Goal: Task Accomplishment & Management: Manage account settings

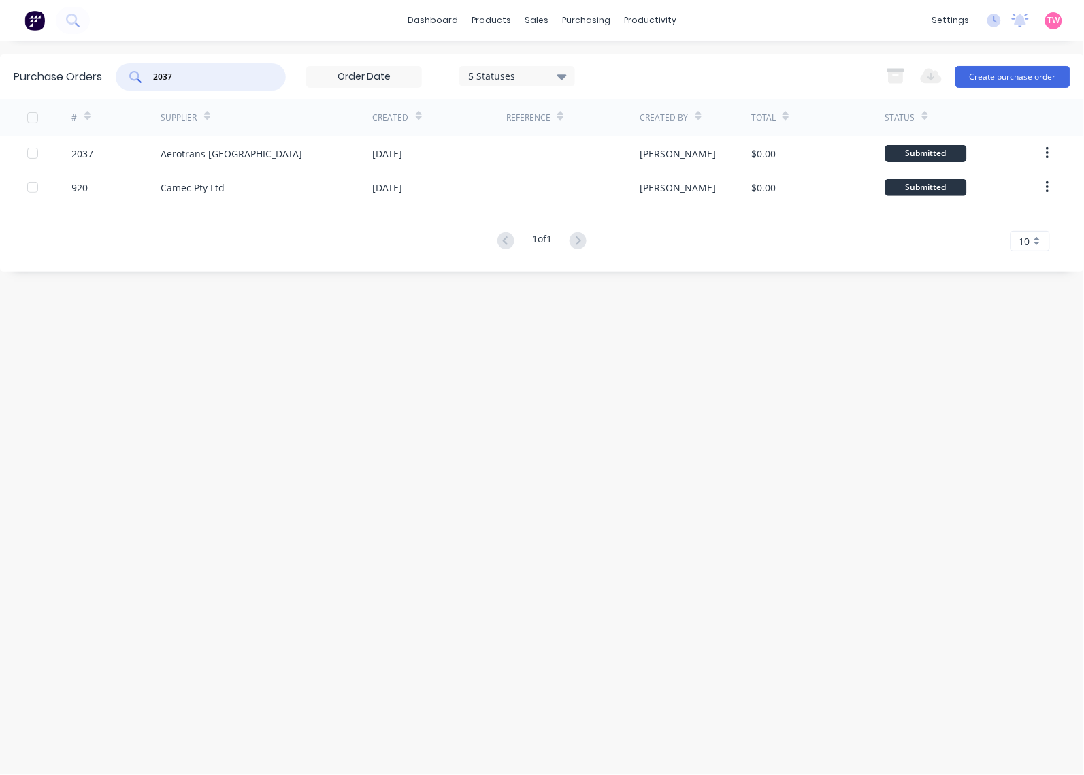
drag, startPoint x: 172, startPoint y: 79, endPoint x: 131, endPoint y: 79, distance: 40.2
click at [134, 79] on div "2037" at bounding box center [201, 76] width 170 height 27
paste input "8"
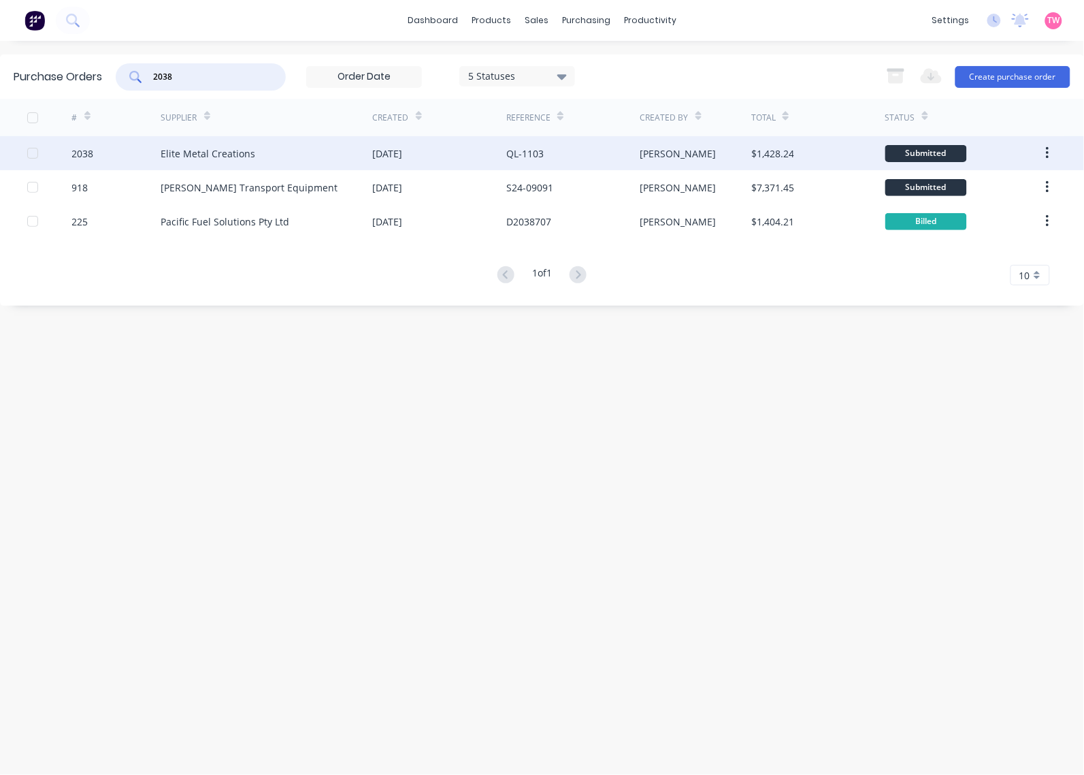
type input "2038"
click at [130, 154] on div "2038" at bounding box center [116, 153] width 89 height 34
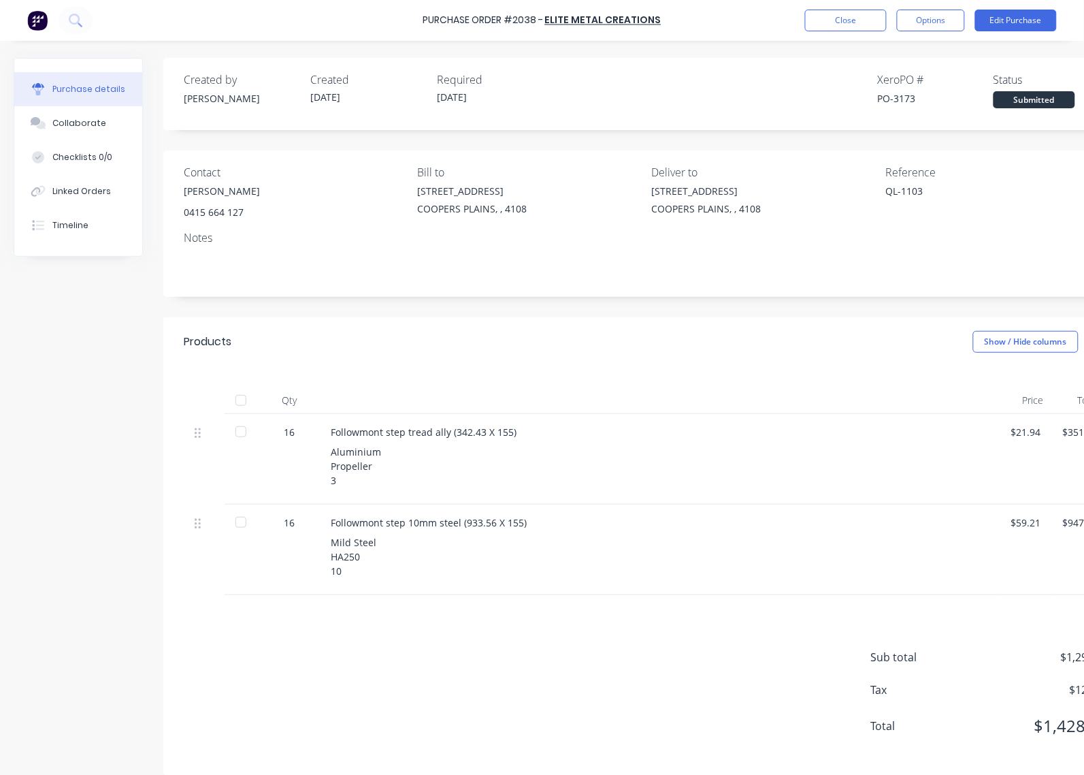
click at [233, 403] on div at bounding box center [240, 400] width 27 height 27
type textarea "x"
click at [902, 101] on div "PO-3173" at bounding box center [936, 98] width 116 height 14
copy div "3173"
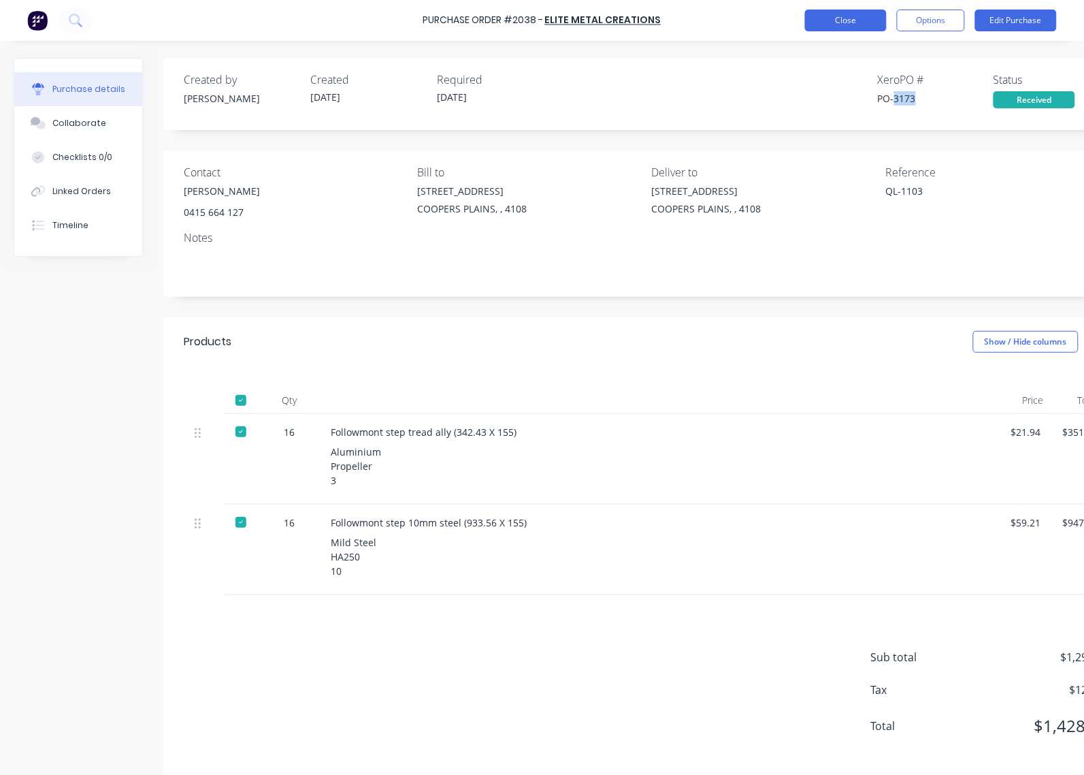
click at [855, 18] on button "Close" at bounding box center [846, 21] width 82 height 22
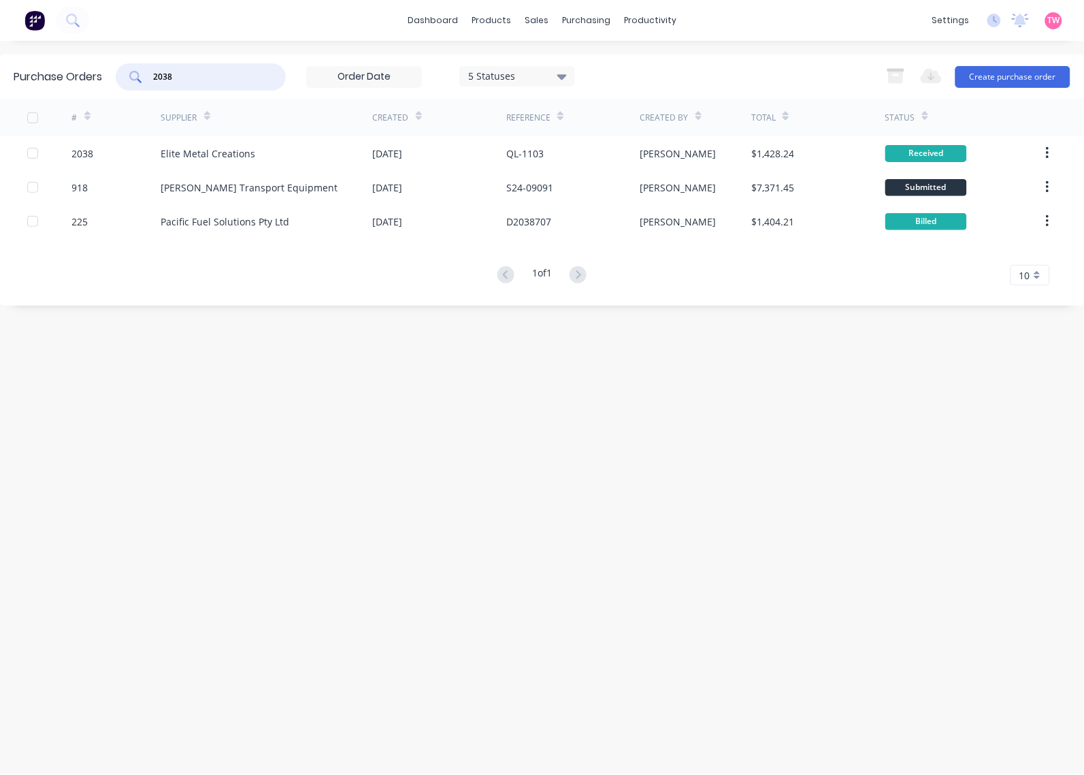
drag, startPoint x: 189, startPoint y: 72, endPoint x: 133, endPoint y: 77, distance: 56.0
click at [133, 77] on div "2038" at bounding box center [201, 76] width 170 height 27
paste input "15"
type input "2015"
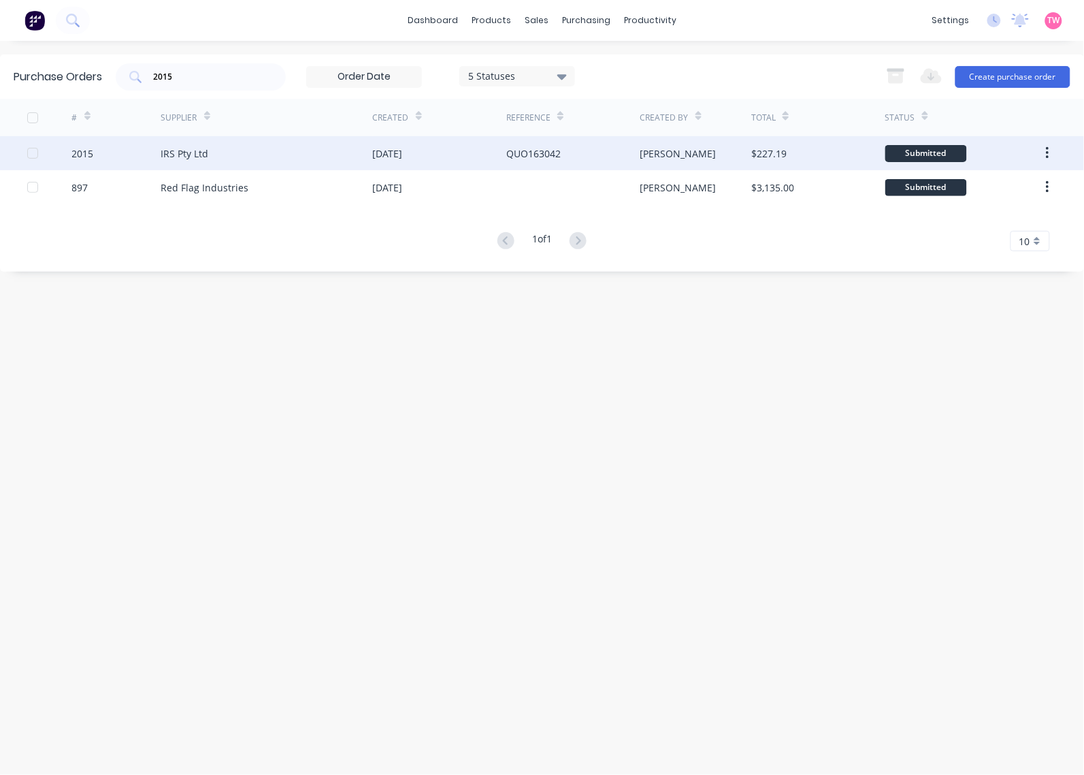
click at [235, 153] on div "IRS Pty Ltd" at bounding box center [267, 153] width 212 height 34
type textarea "x"
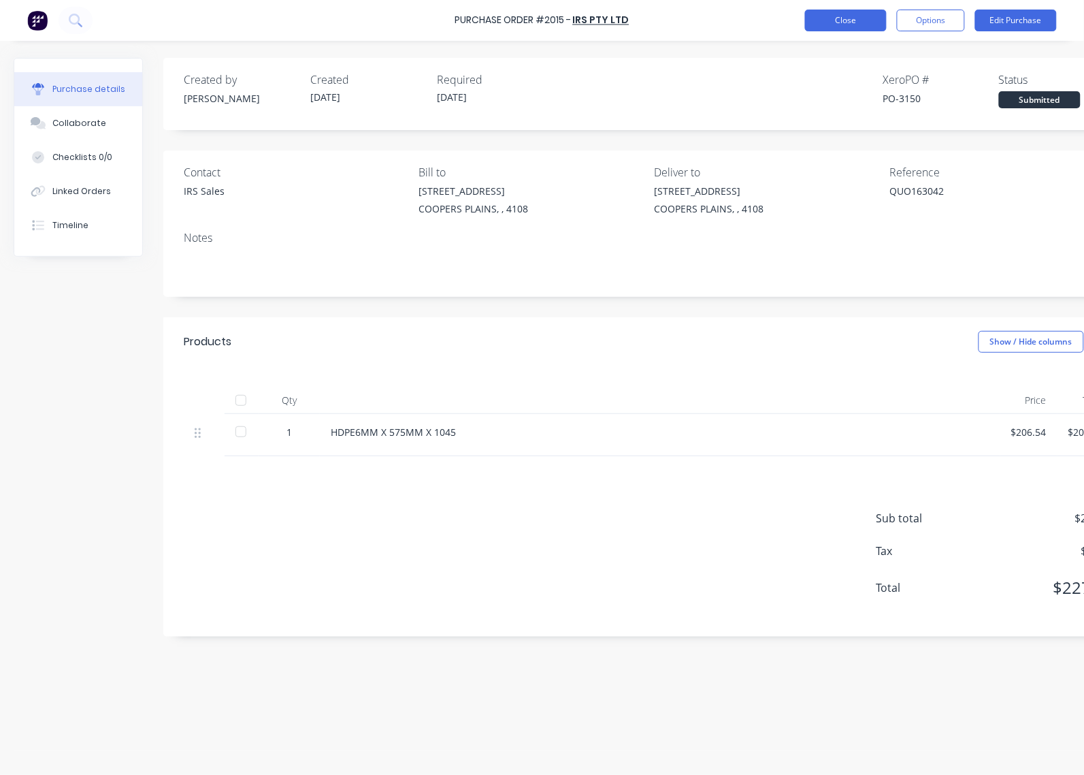
click at [836, 14] on button "Close" at bounding box center [846, 21] width 82 height 22
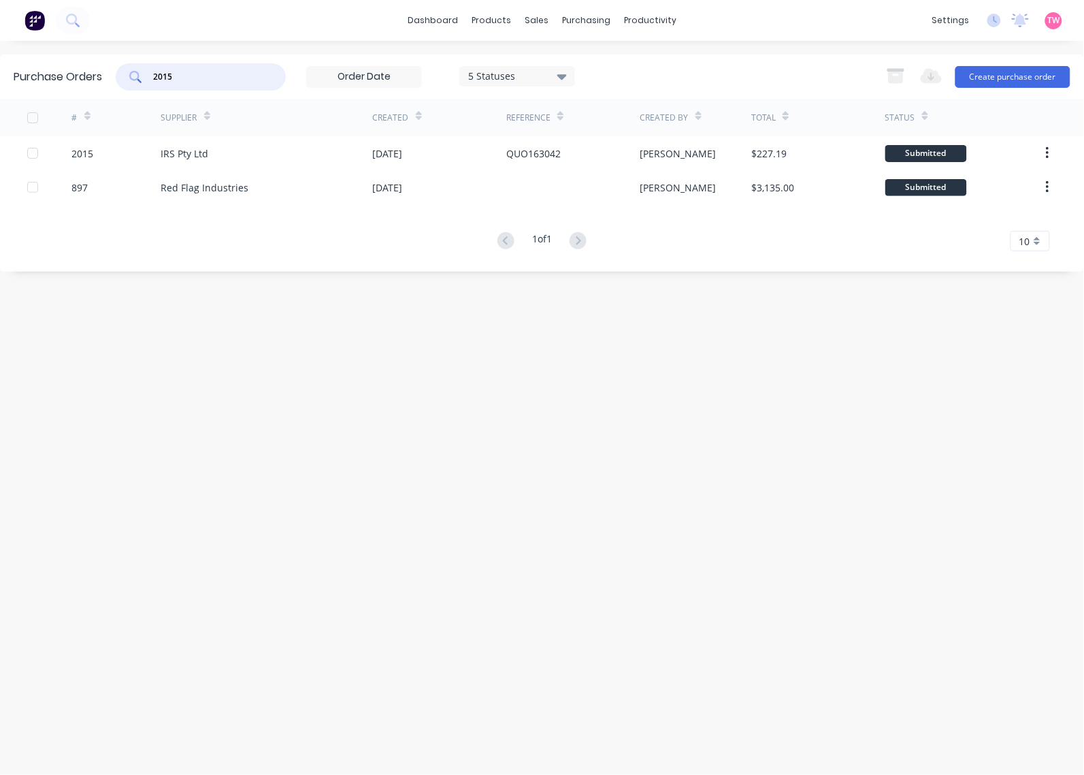
click at [194, 77] on input "2015" at bounding box center [208, 77] width 113 height 14
type input "2012"
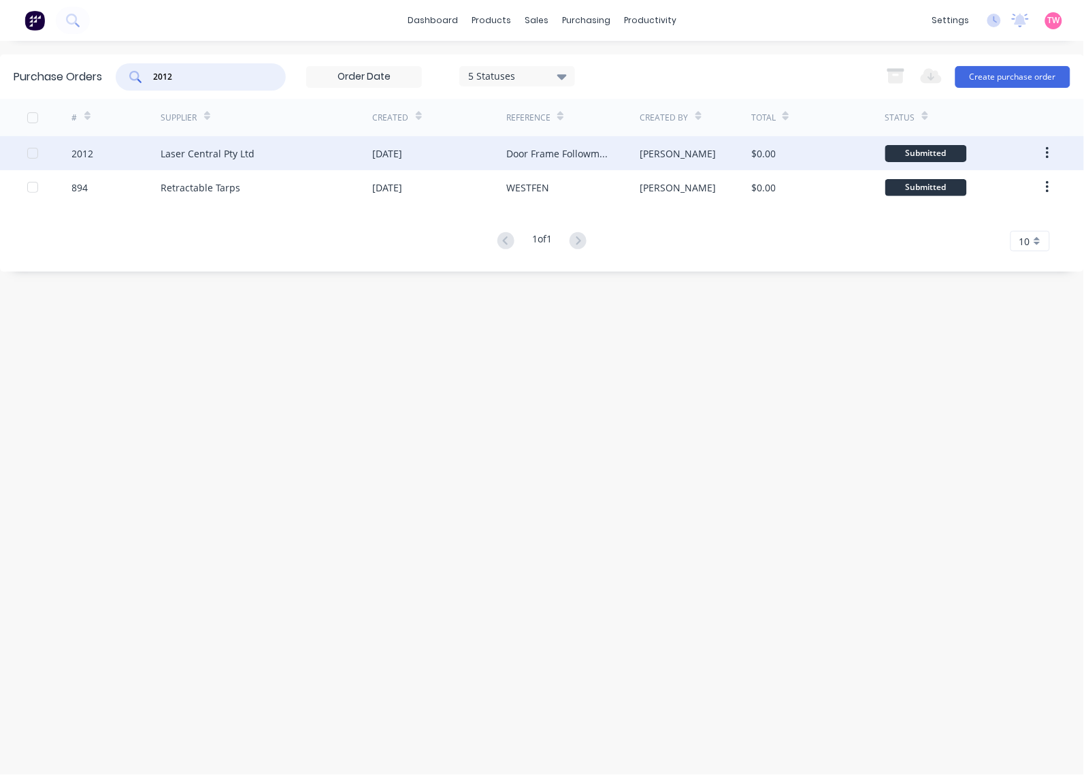
click at [114, 157] on div "2012" at bounding box center [116, 153] width 89 height 34
type textarea "x"
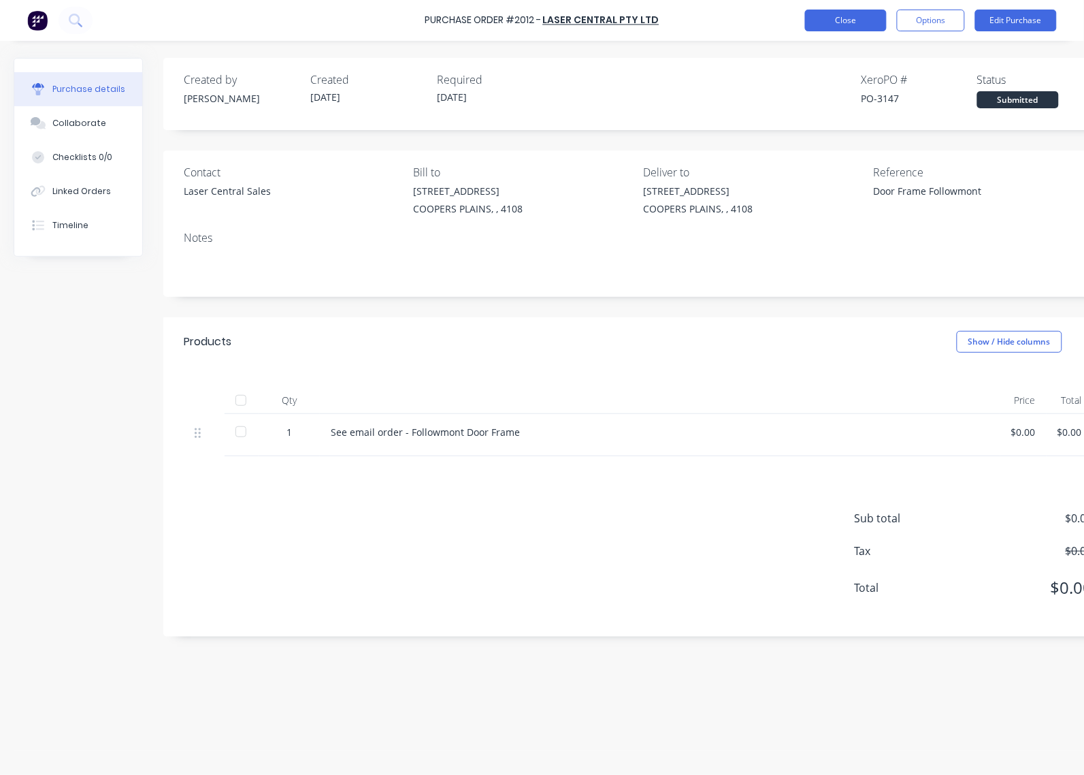
click at [866, 24] on button "Close" at bounding box center [846, 21] width 82 height 22
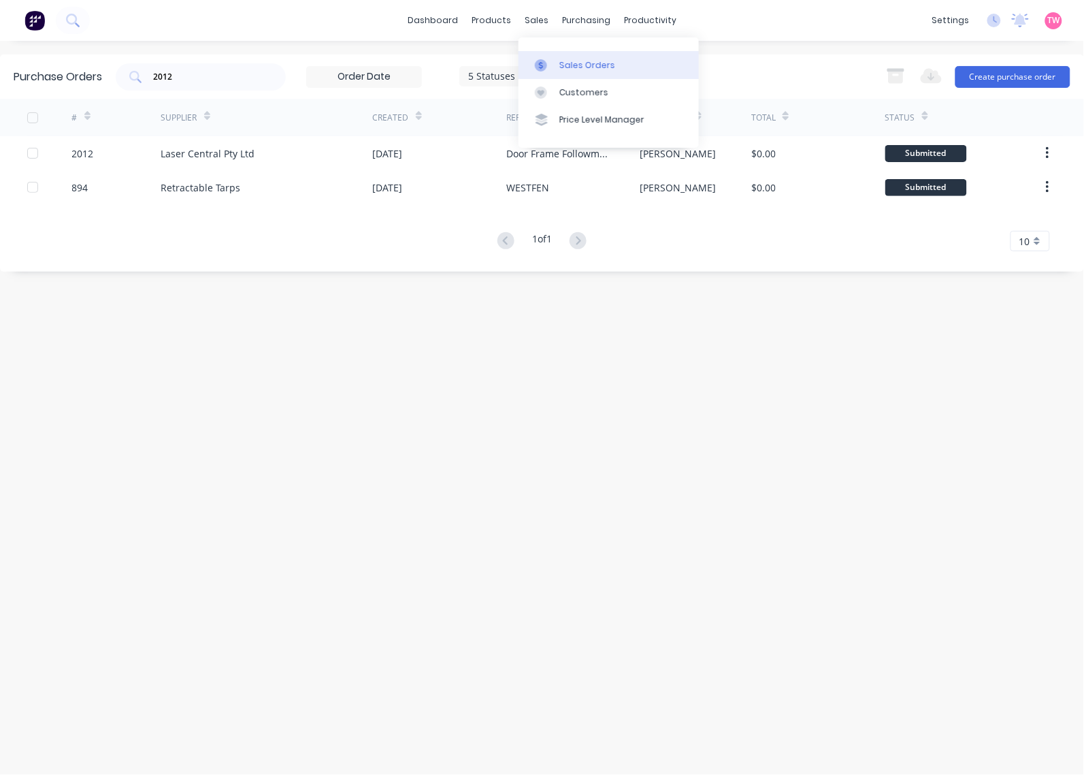
click at [573, 67] on div "Sales Orders" at bounding box center [587, 65] width 56 height 12
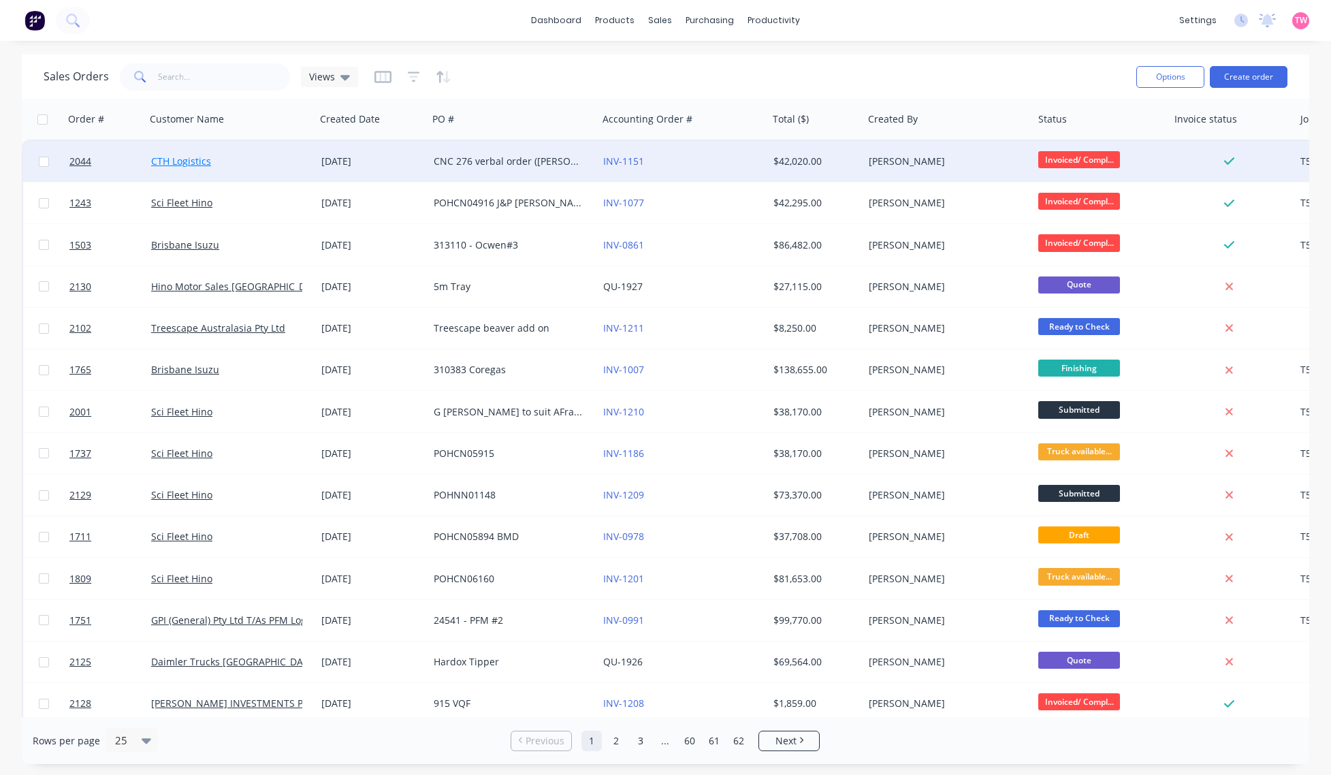
click at [172, 159] on link "CTH Logistics" at bounding box center [181, 160] width 60 height 13
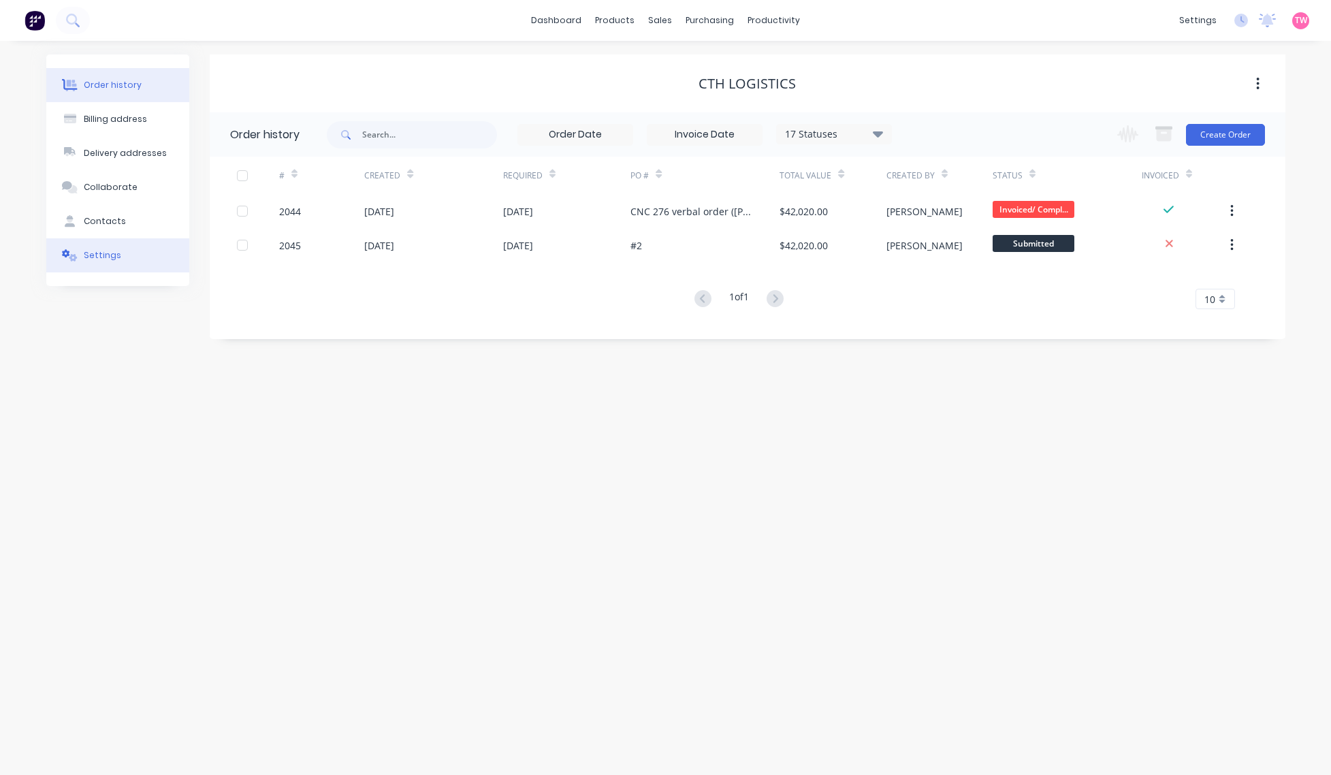
click at [100, 254] on div "Settings" at bounding box center [102, 255] width 37 height 12
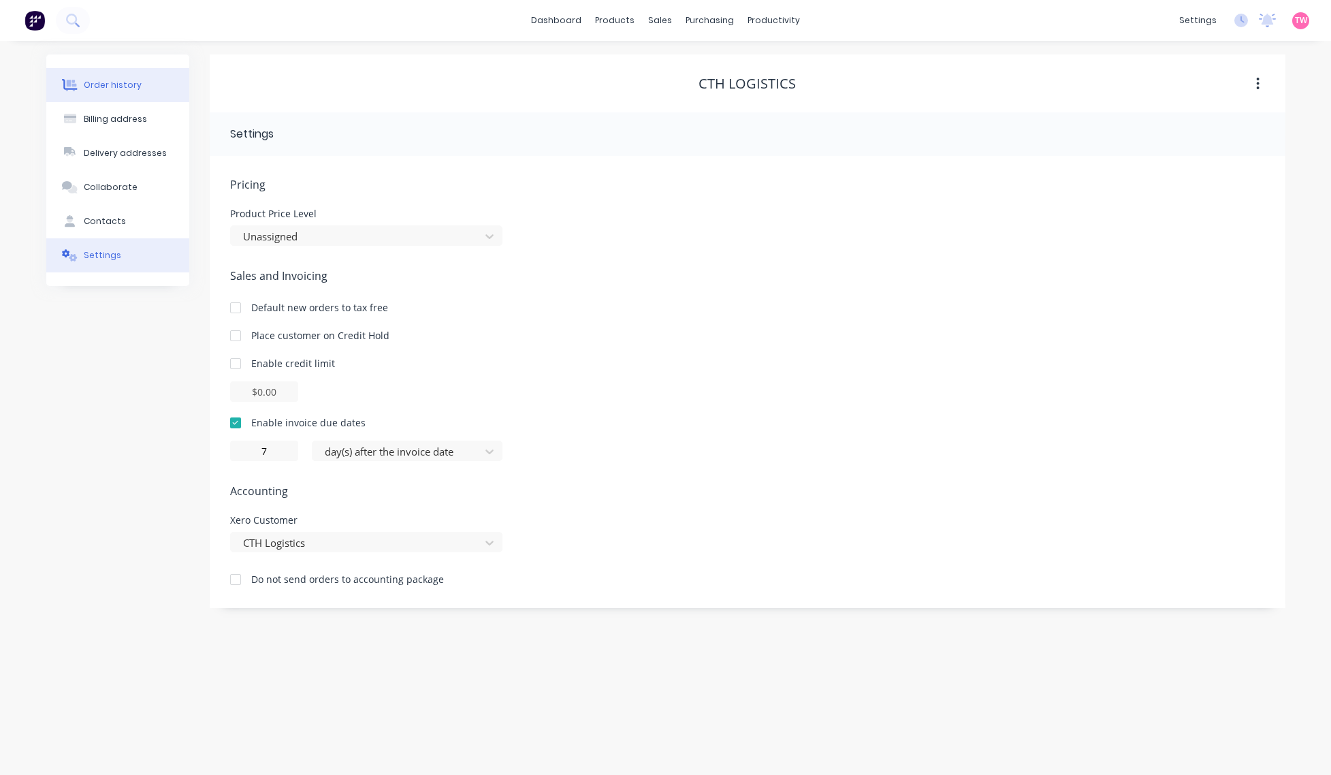
click at [165, 83] on button "Order history" at bounding box center [117, 85] width 143 height 34
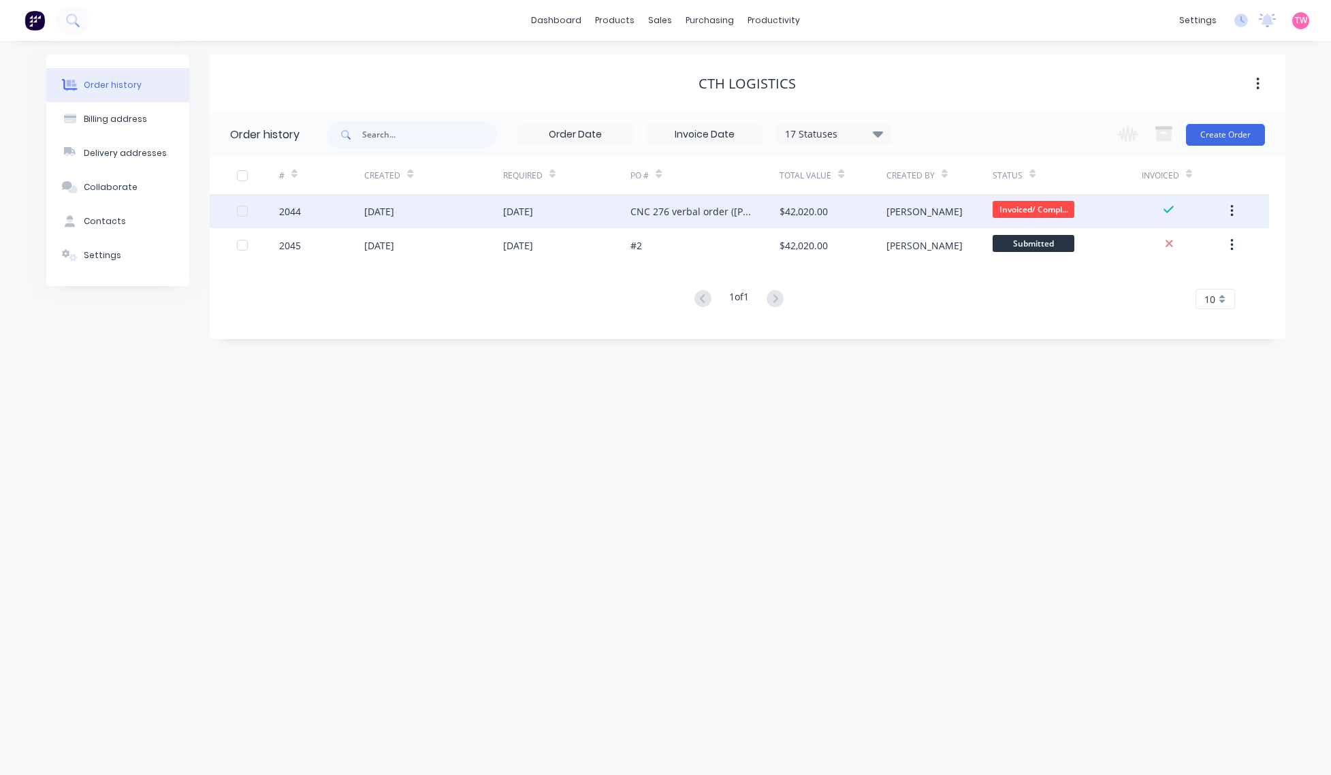
click at [331, 212] on div "2044" at bounding box center [321, 211] width 85 height 34
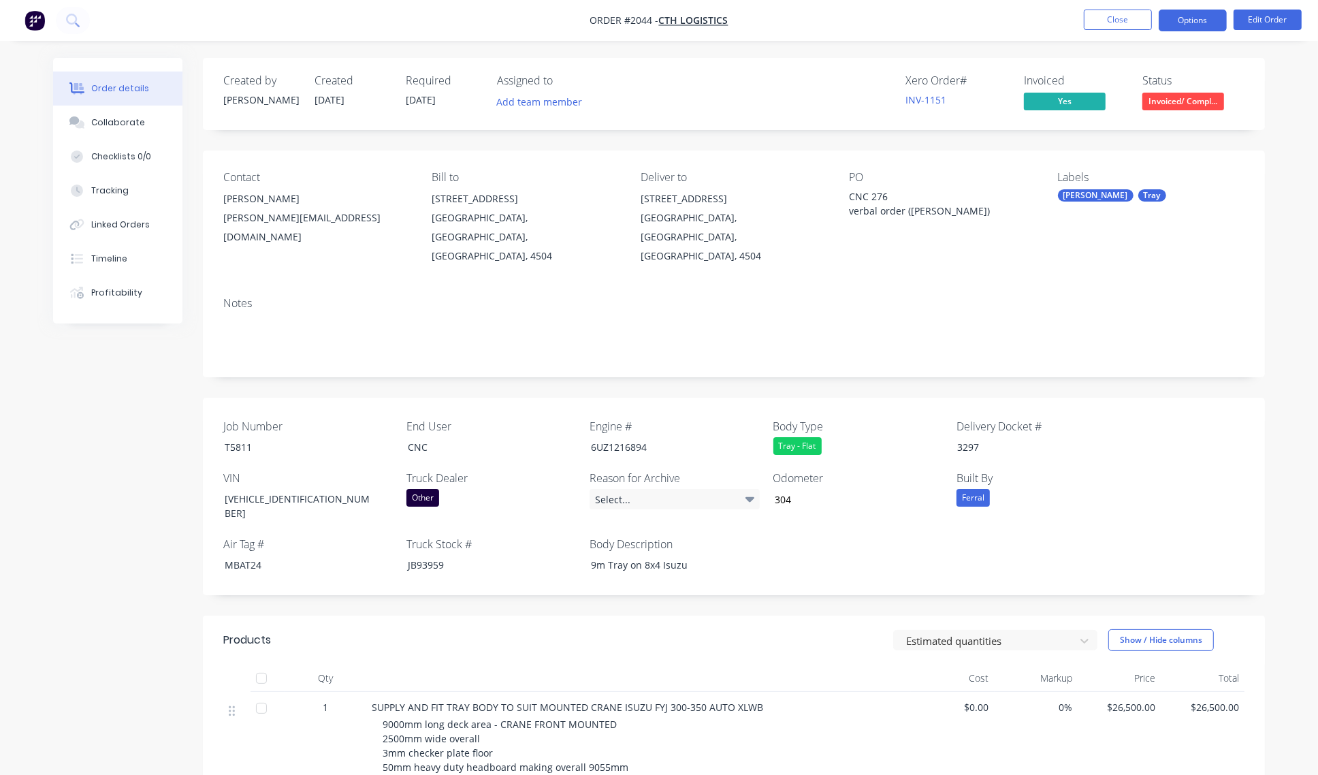
click at [1083, 11] on button "Options" at bounding box center [1192, 21] width 68 height 22
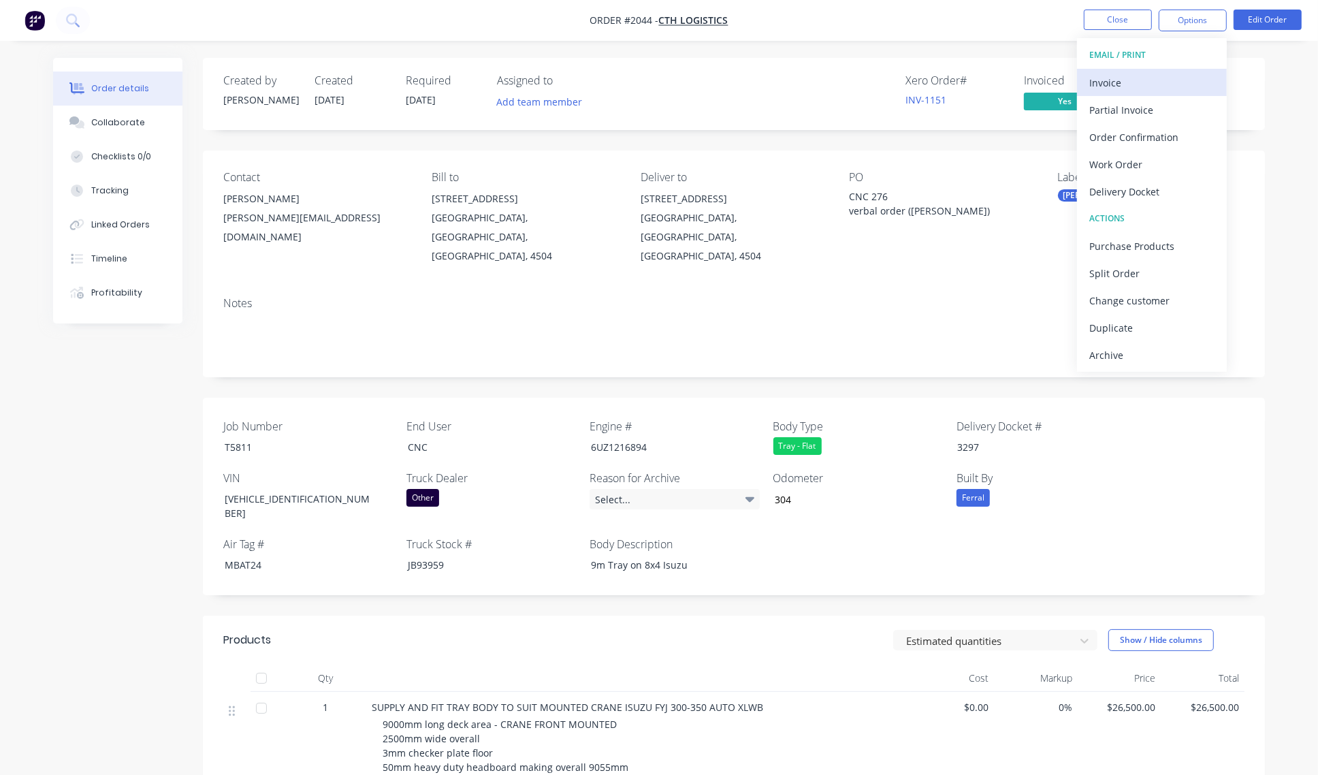
click at [1083, 84] on div "Invoice" at bounding box center [1151, 83] width 125 height 20
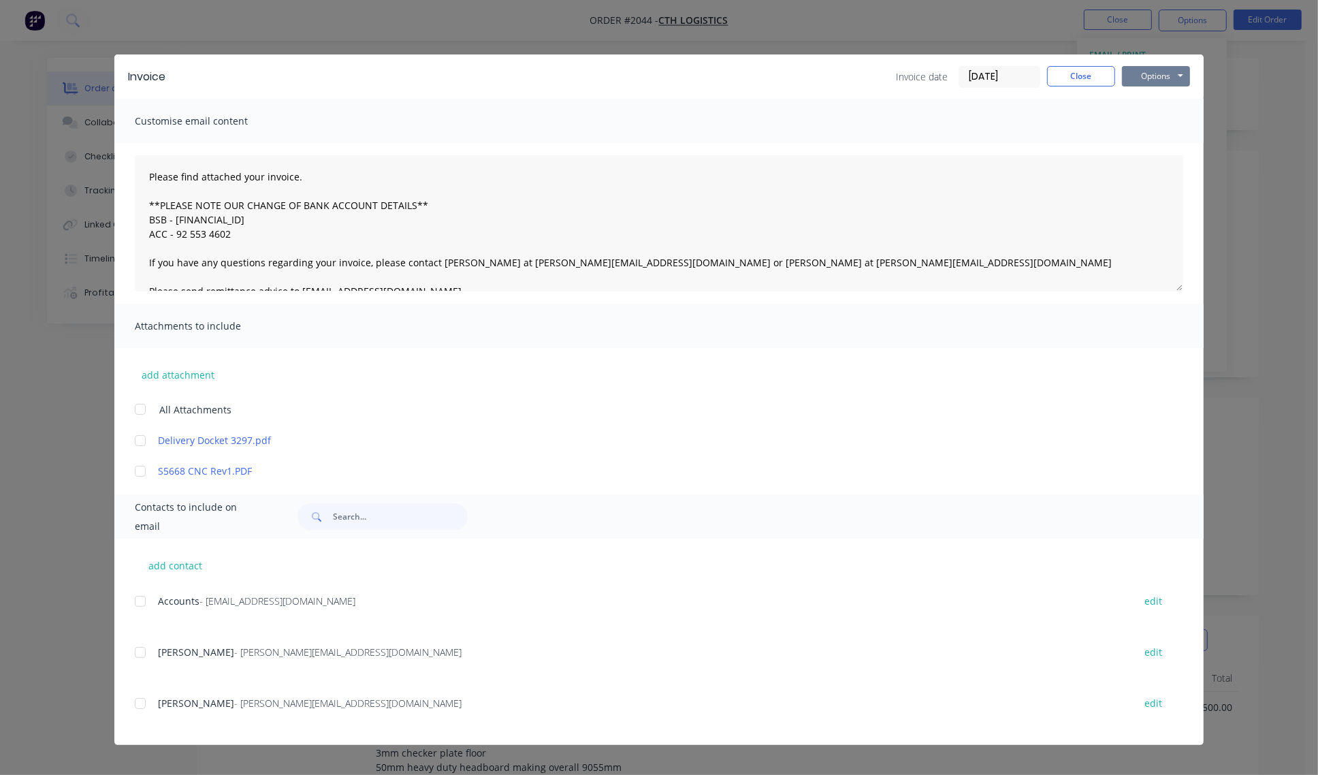
click at [1083, 75] on button "Options" at bounding box center [1156, 76] width 68 height 20
click at [1083, 102] on button "Preview" at bounding box center [1165, 101] width 87 height 22
click at [1077, 69] on button "Close" at bounding box center [1081, 76] width 68 height 20
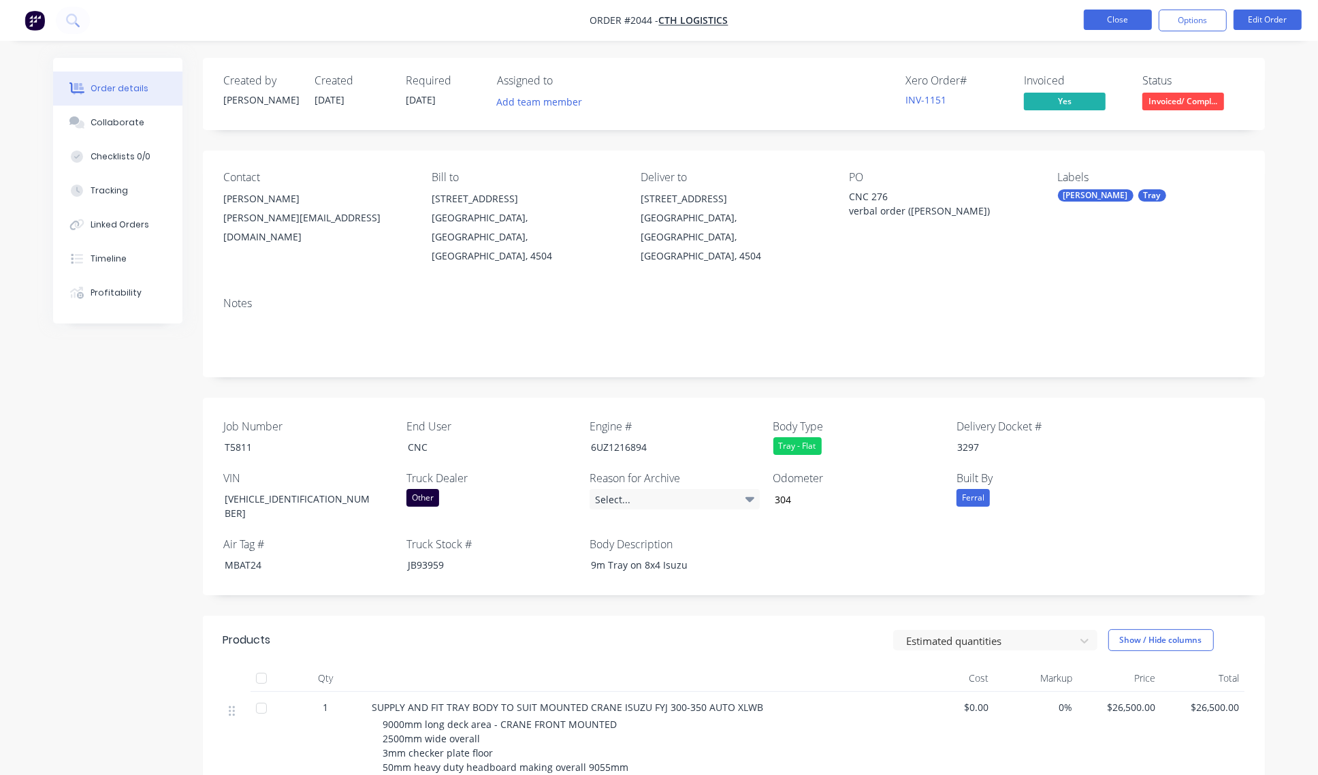
click at [1083, 12] on button "Close" at bounding box center [1117, 20] width 68 height 20
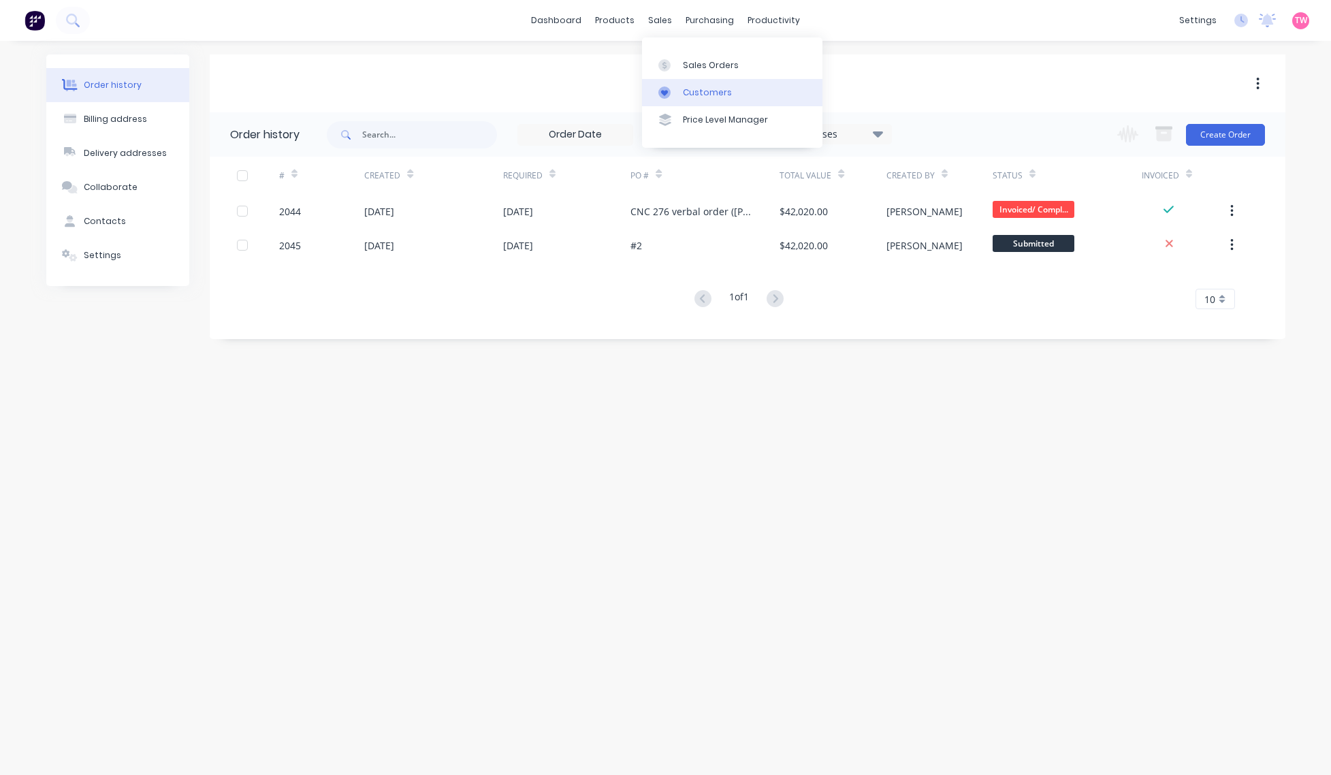
click at [700, 90] on div "Customers" at bounding box center [707, 92] width 49 height 12
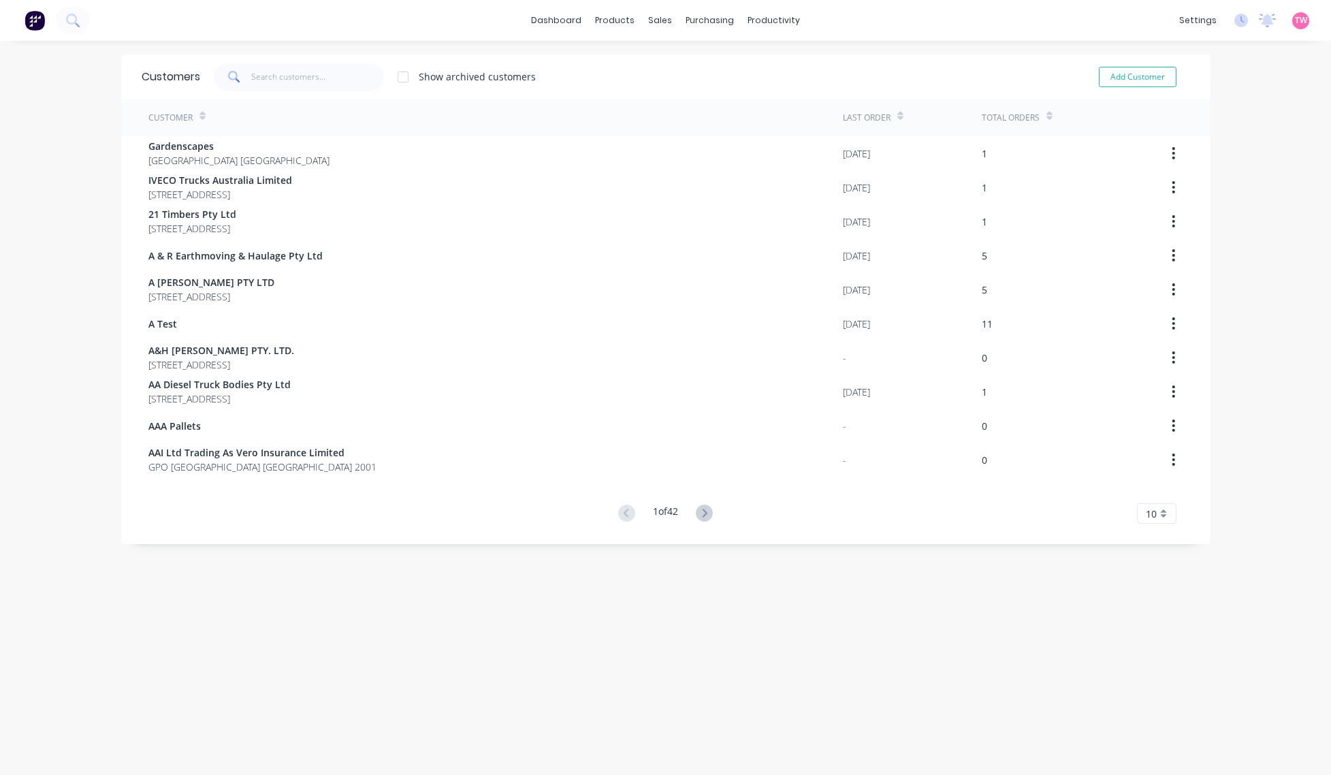
click at [1083, 511] on div "10" at bounding box center [1156, 513] width 39 height 20
click at [1083, 691] on div "35" at bounding box center [1156, 683] width 38 height 24
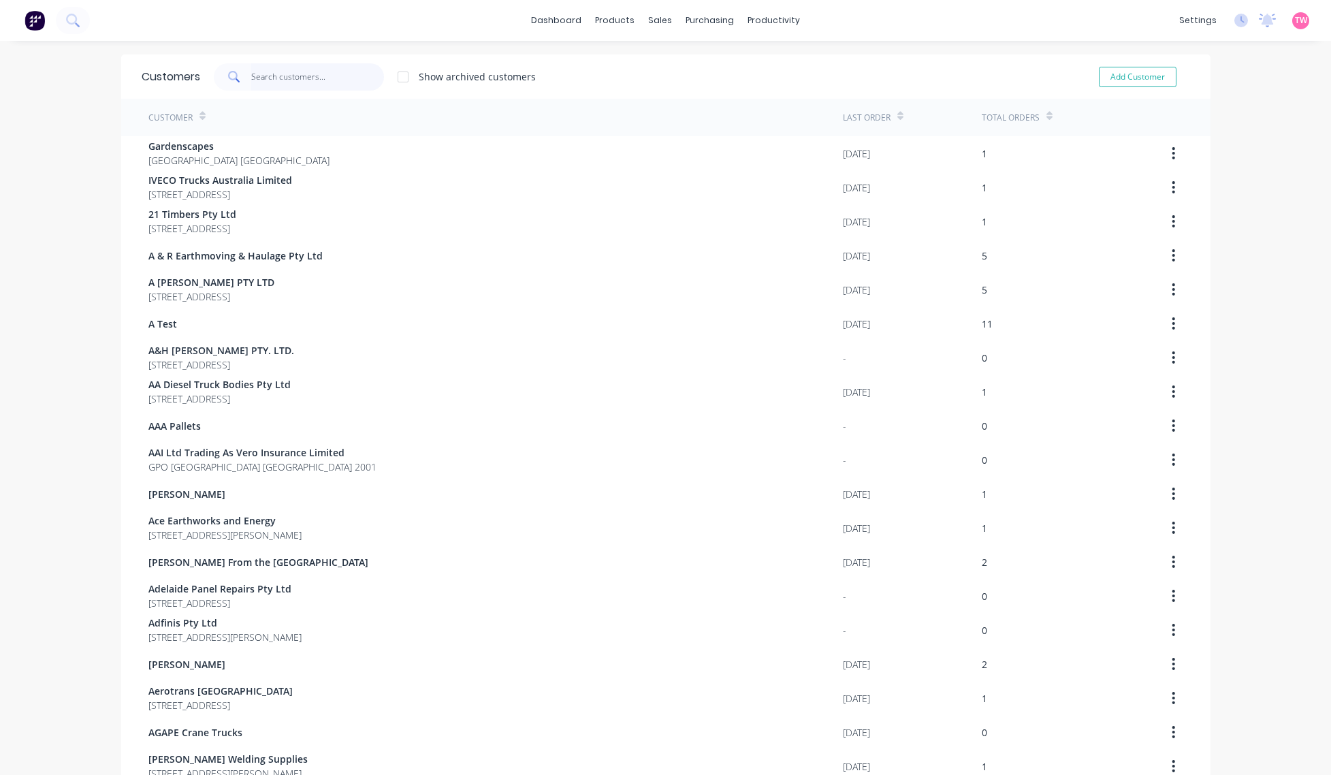
click at [297, 80] on input "text" at bounding box center [317, 76] width 133 height 27
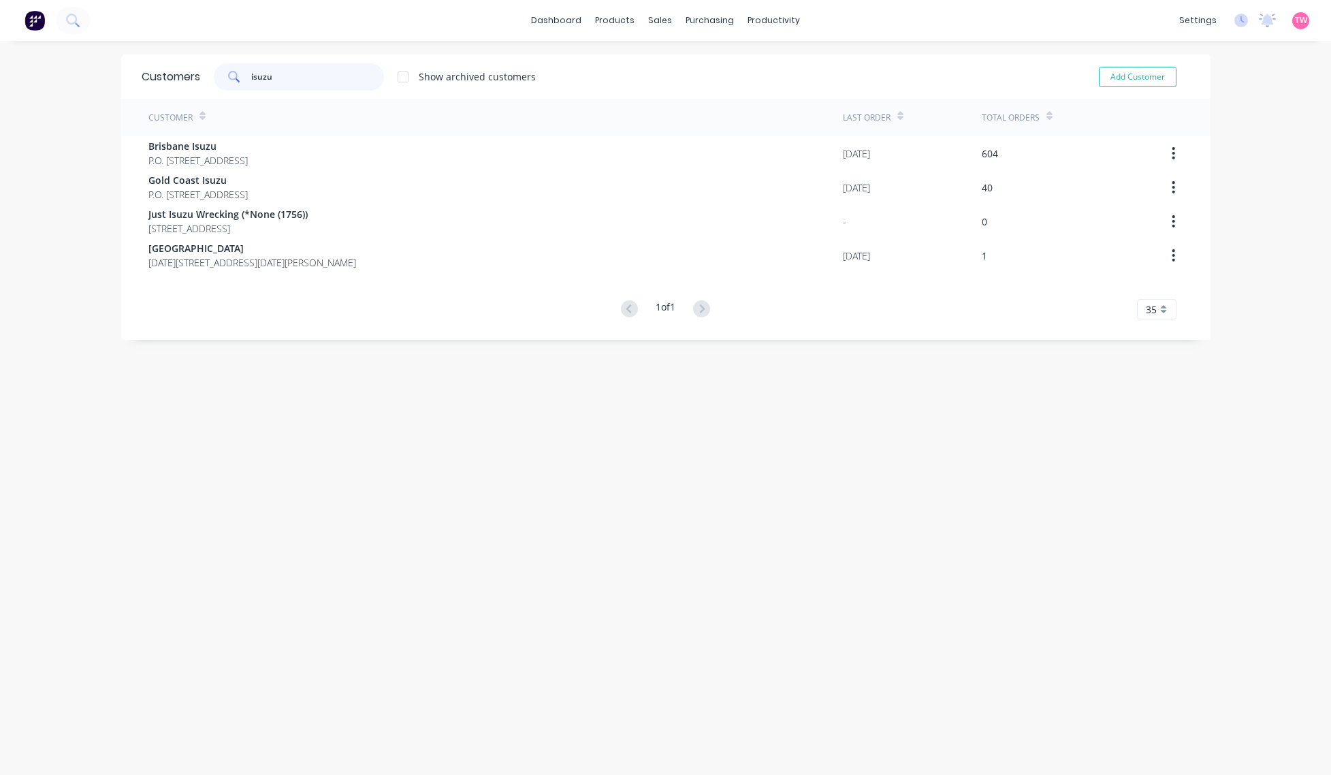
type input "isuzu"
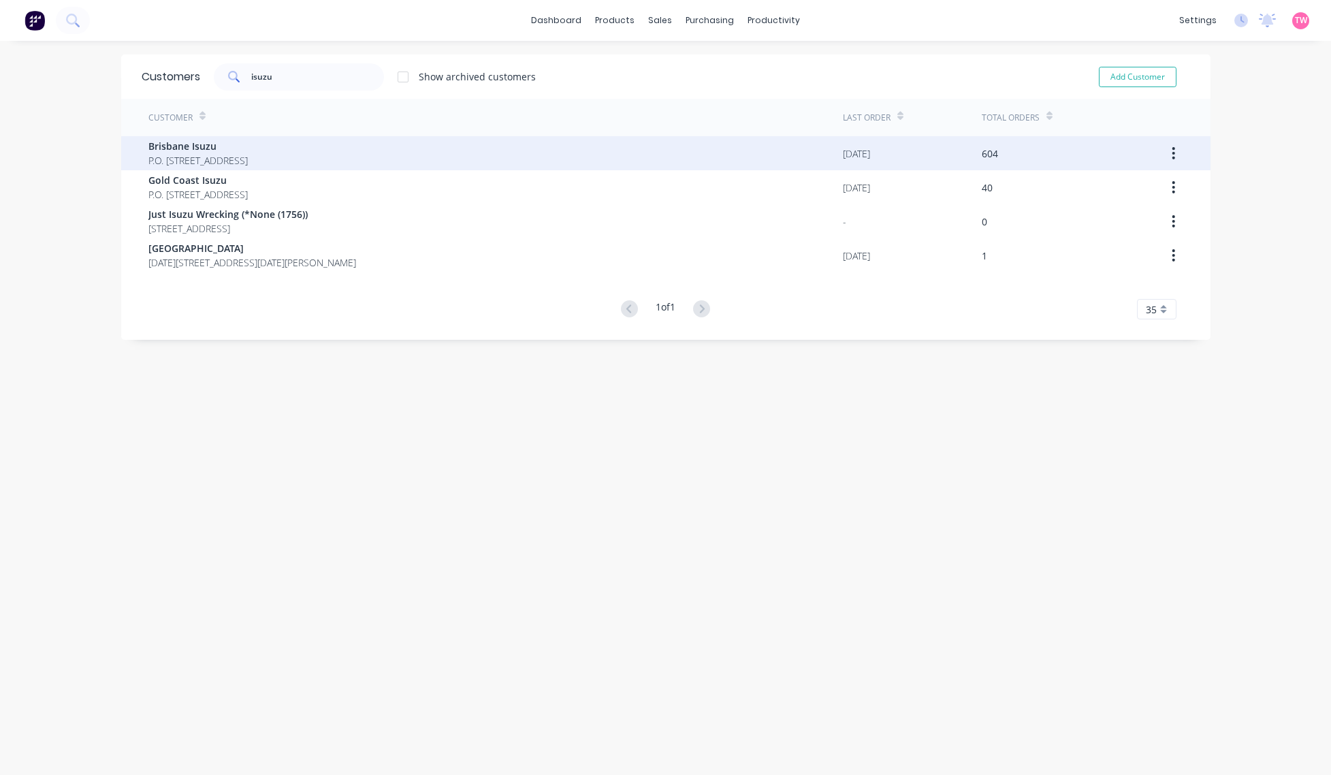
click at [228, 148] on span "Brisbane Isuzu" at bounding box center [197, 146] width 99 height 14
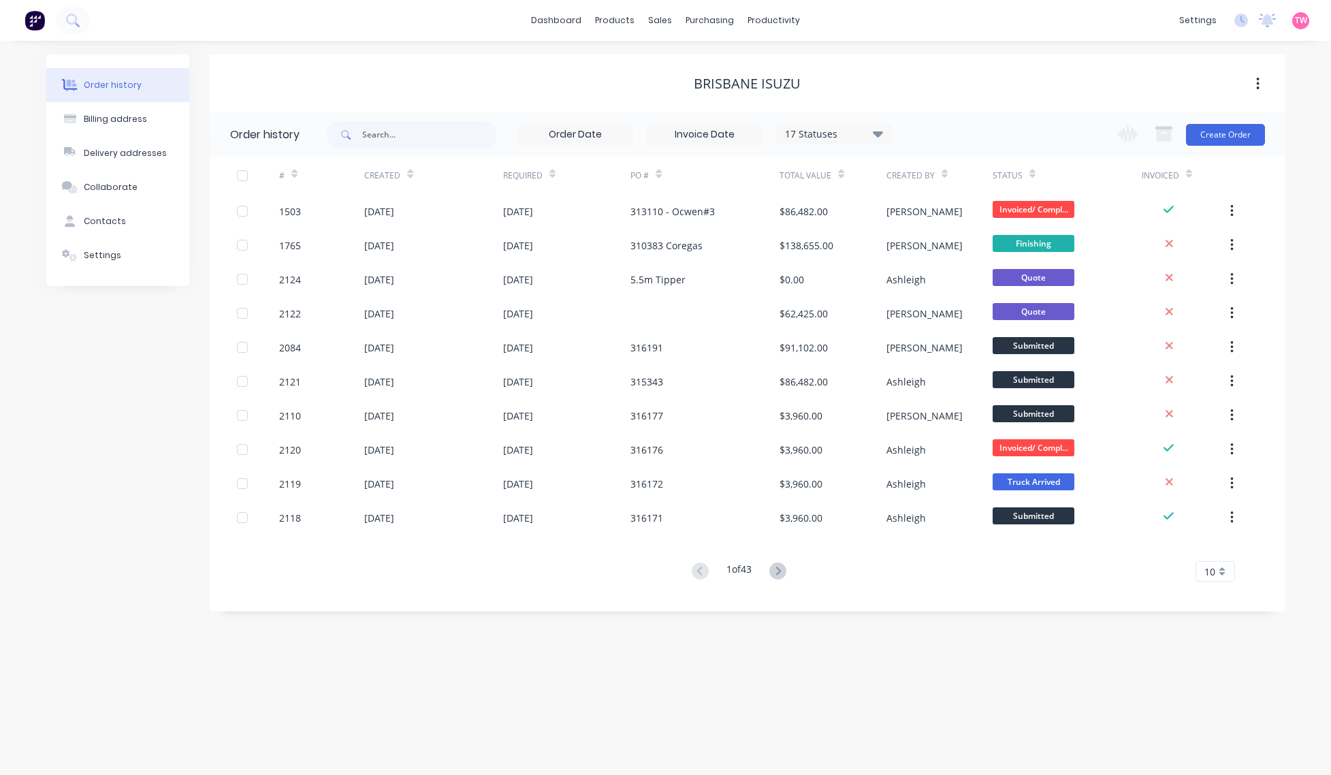
click at [1083, 575] on div "10" at bounding box center [1214, 571] width 39 height 20
click at [1083, 747] on div "35" at bounding box center [1215, 741] width 38 height 24
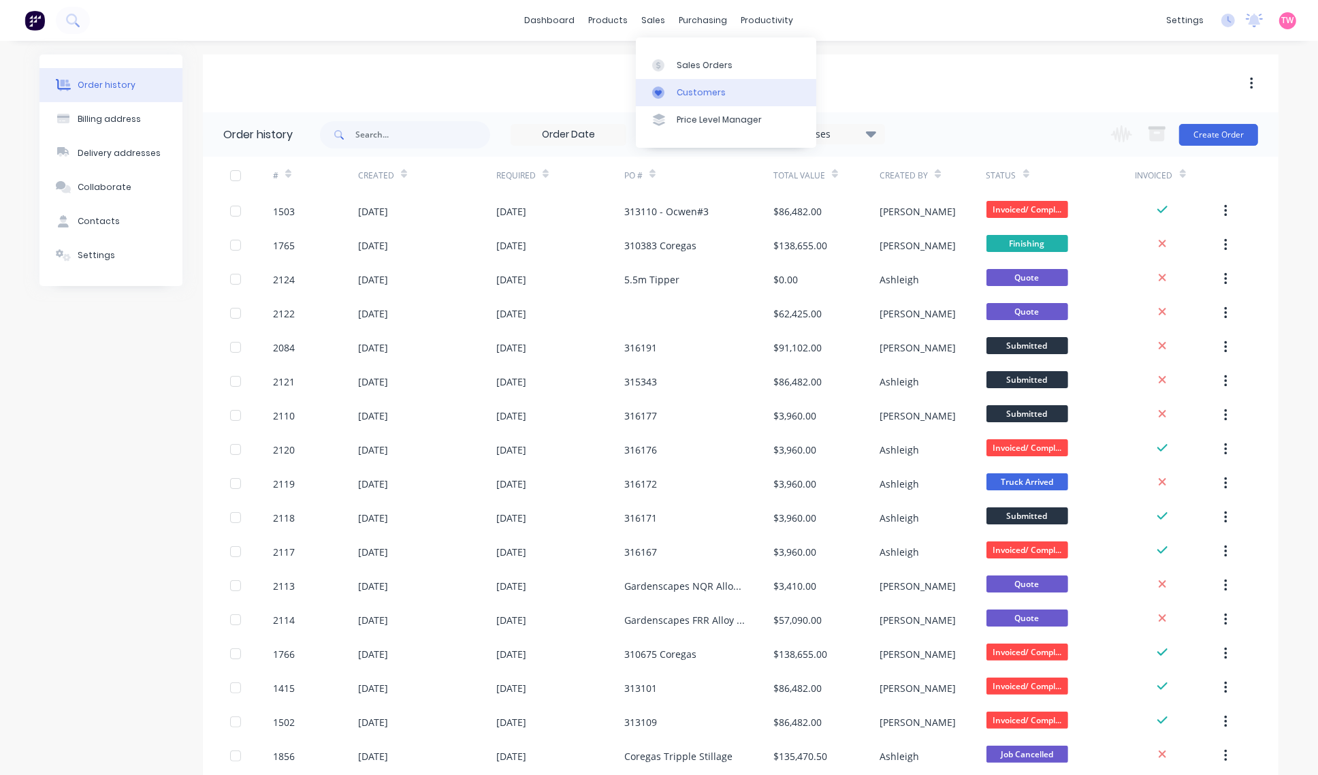
click at [701, 93] on div "Customers" at bounding box center [700, 92] width 49 height 12
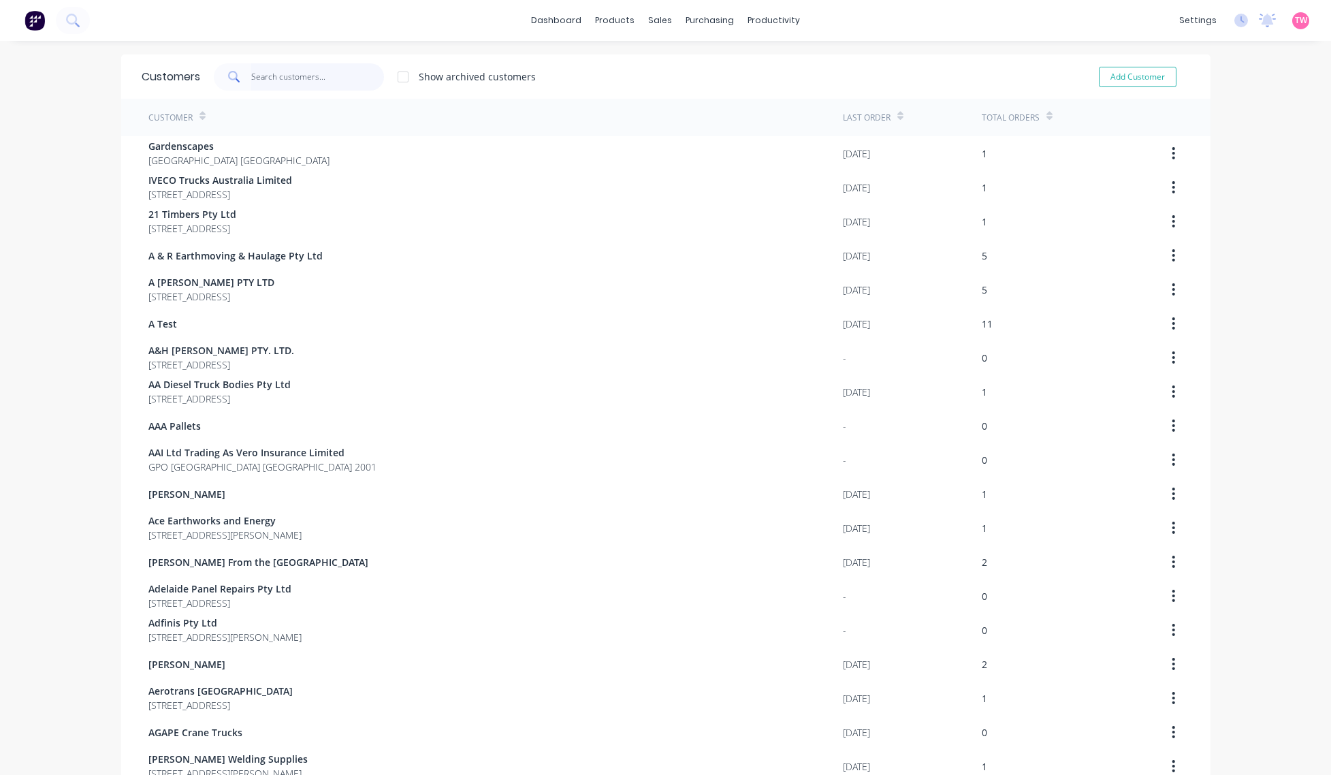
click at [322, 78] on input "text" at bounding box center [317, 76] width 133 height 27
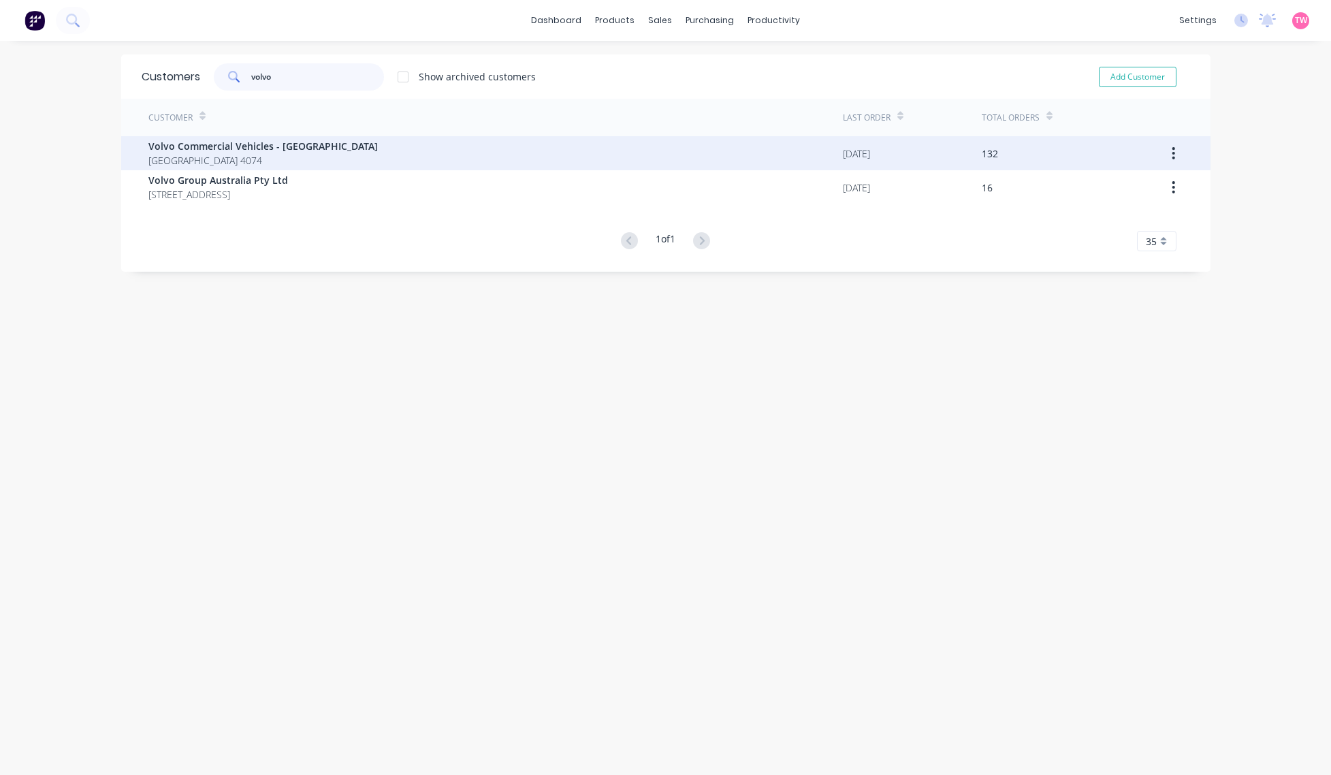
type input "volvo"
click at [255, 150] on span "Volvo Commercial Vehicles - [GEOGRAPHIC_DATA]" at bounding box center [262, 146] width 229 height 14
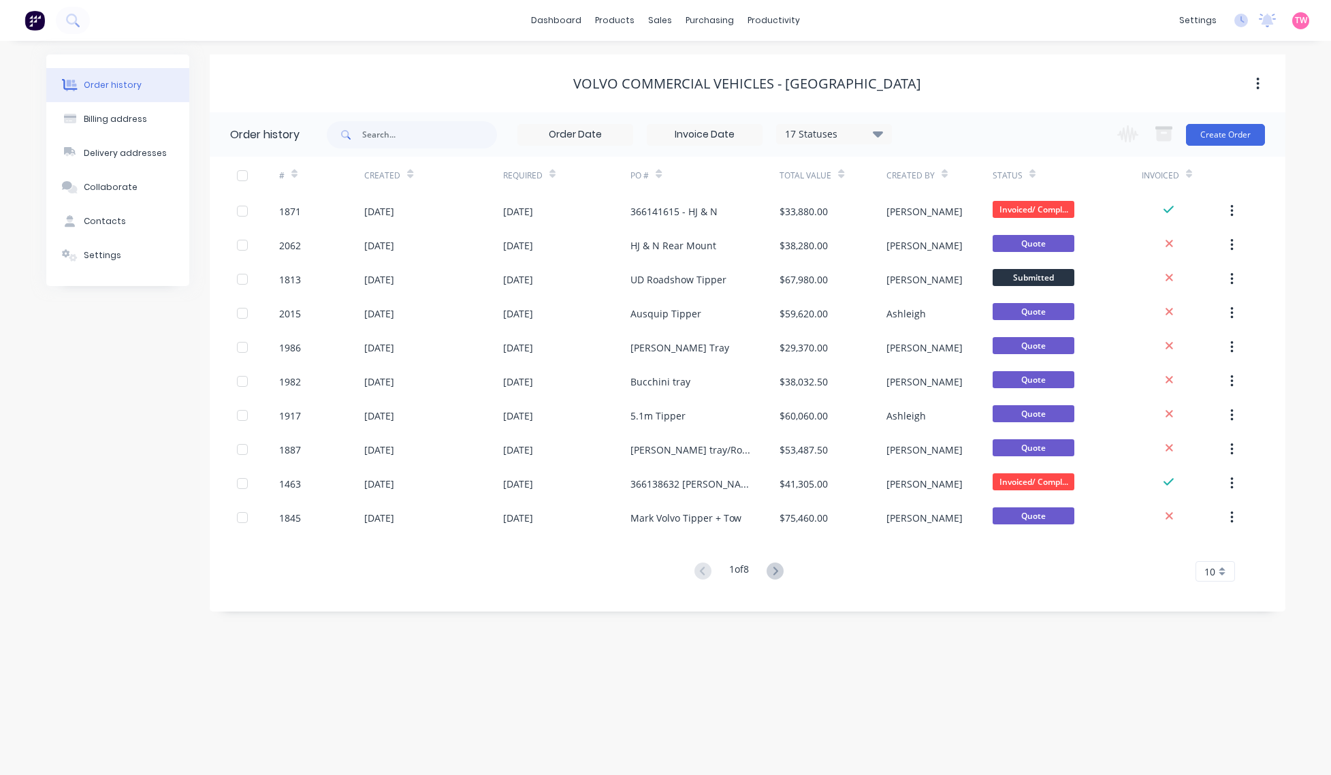
click at [1083, 566] on span "10" at bounding box center [1209, 571] width 11 height 14
click at [1083, 744] on div "35" at bounding box center [1215, 741] width 38 height 24
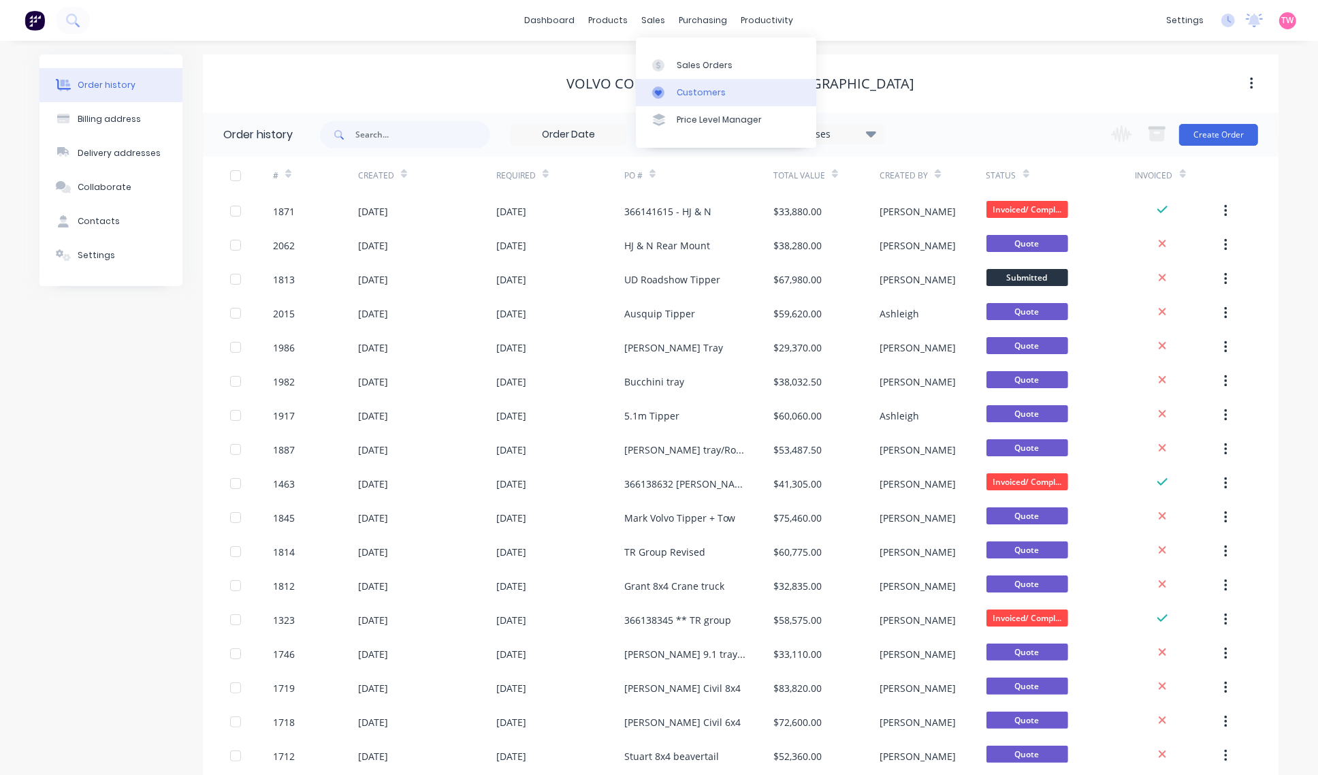
click at [698, 92] on div "Customers" at bounding box center [700, 92] width 49 height 12
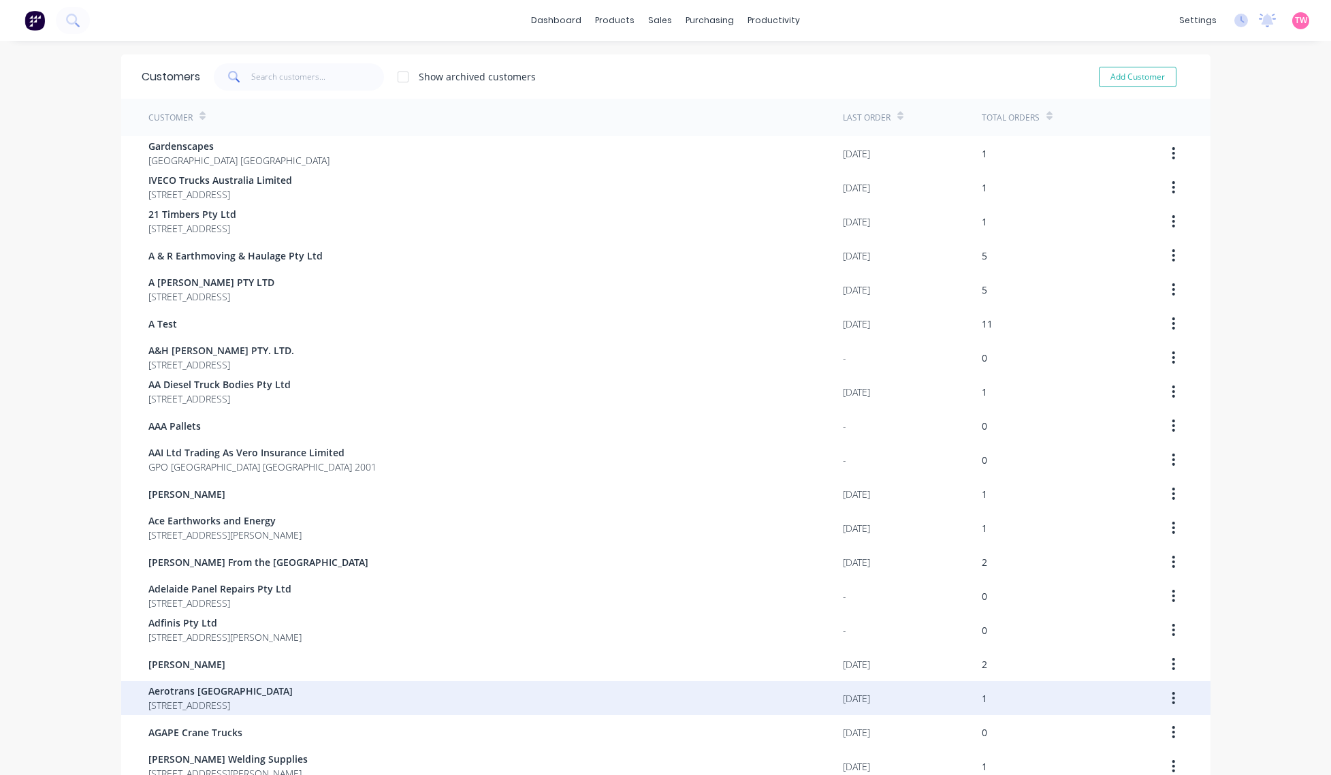
click at [208, 698] on span "[STREET_ADDRESS]" at bounding box center [220, 705] width 144 height 14
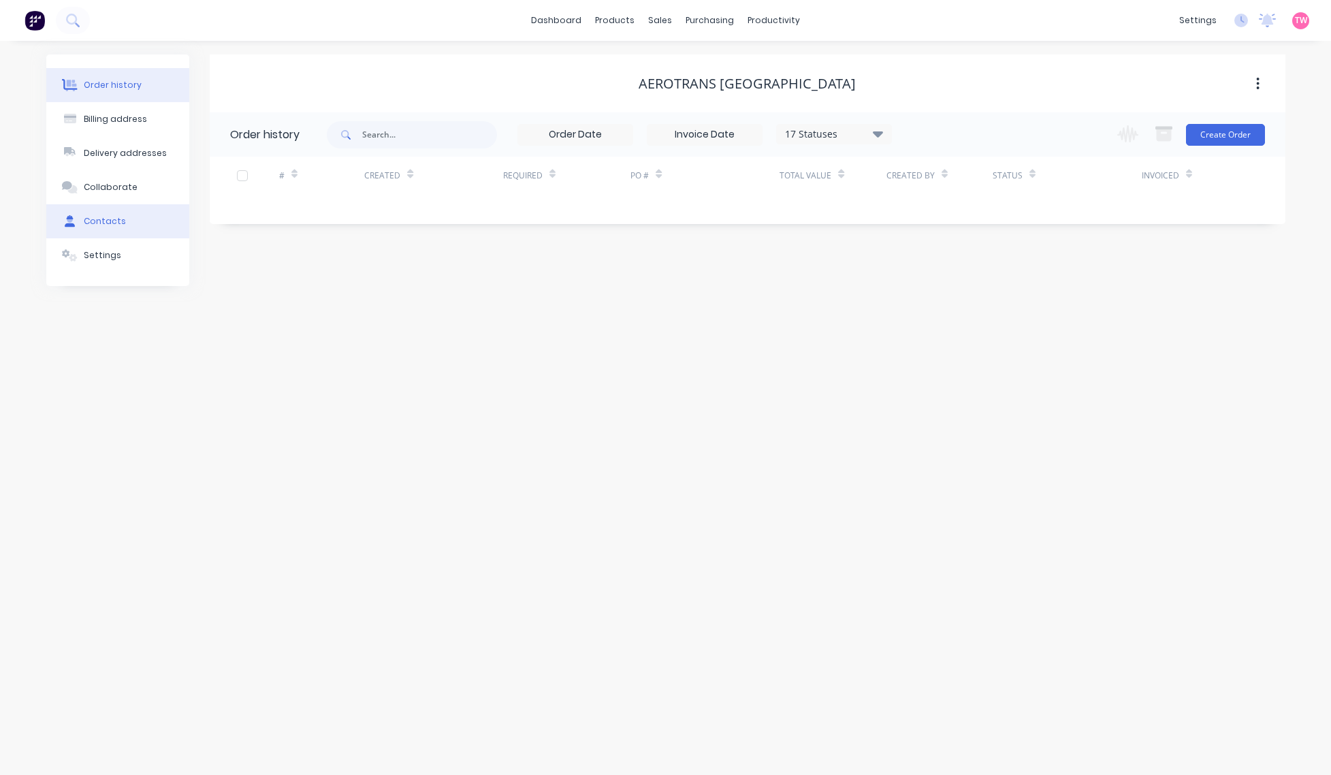
click at [108, 222] on div "Contacts" at bounding box center [105, 221] width 42 height 12
click at [136, 83] on div "Order history" at bounding box center [113, 85] width 58 height 12
click at [693, 63] on div "Sales Orders" at bounding box center [711, 65] width 56 height 12
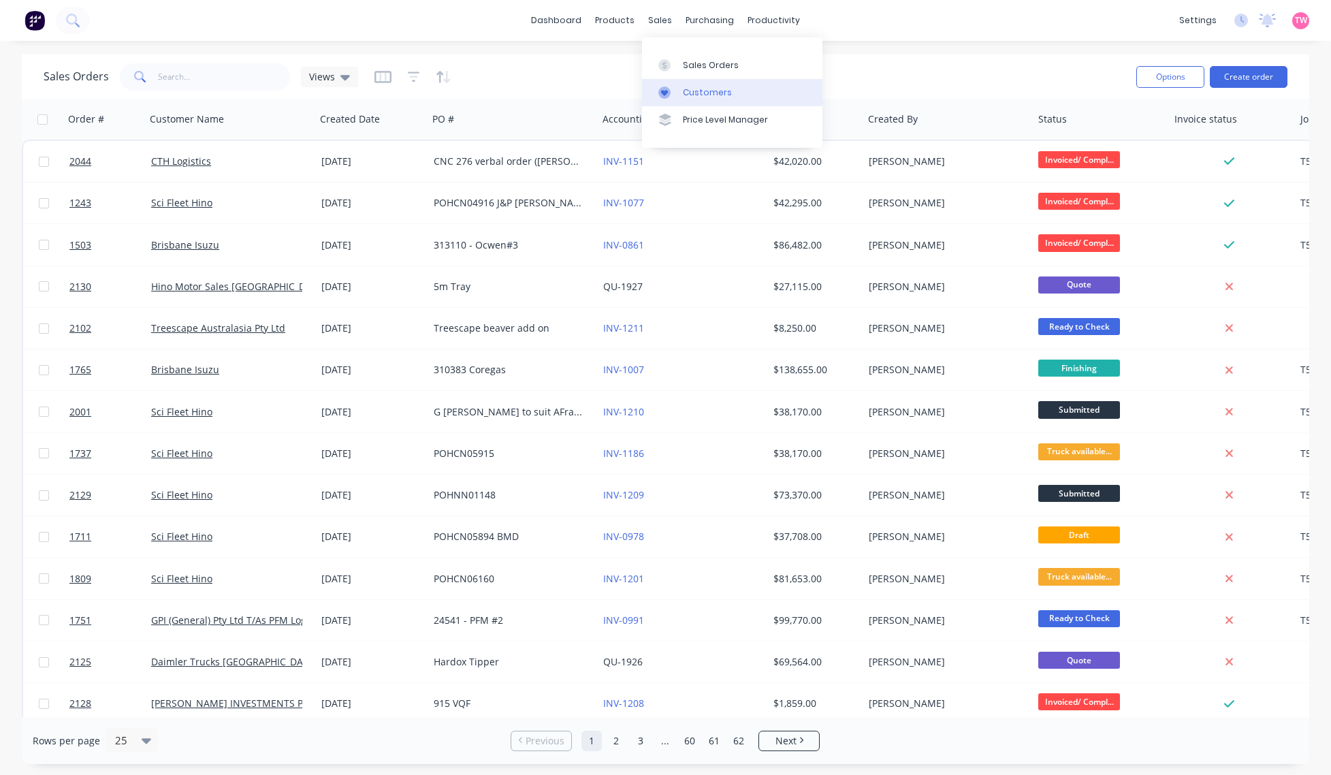
click at [700, 95] on div "Customers" at bounding box center [707, 92] width 49 height 12
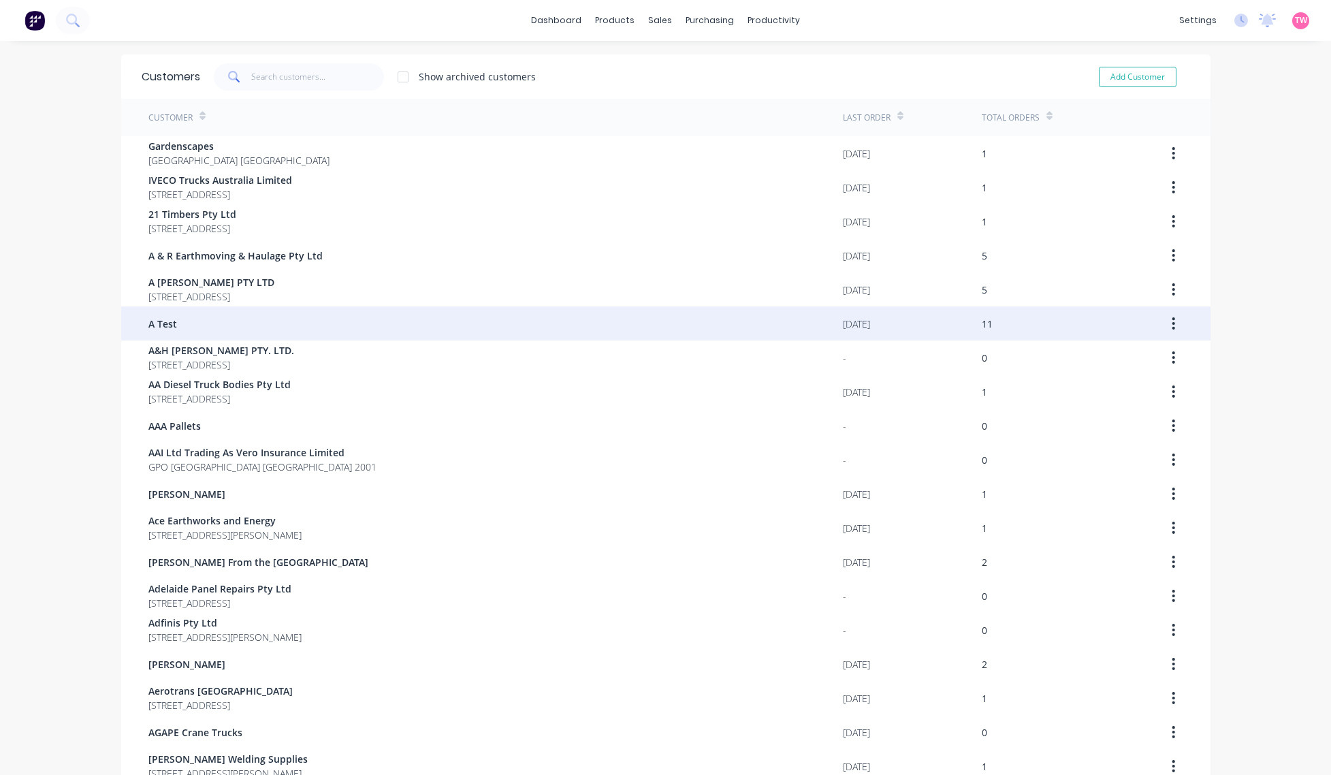
click at [165, 324] on span "A Test" at bounding box center [162, 323] width 29 height 14
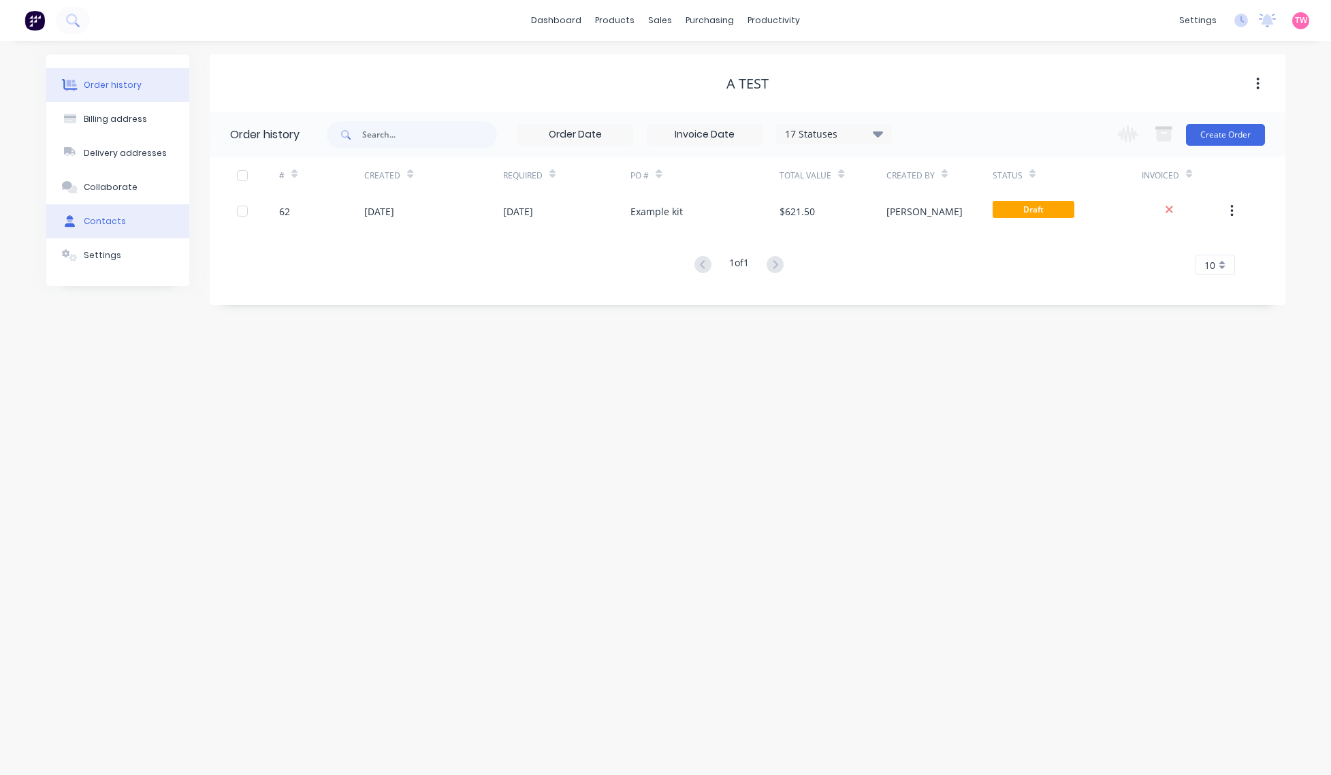
click at [107, 222] on div "Contacts" at bounding box center [105, 221] width 42 height 12
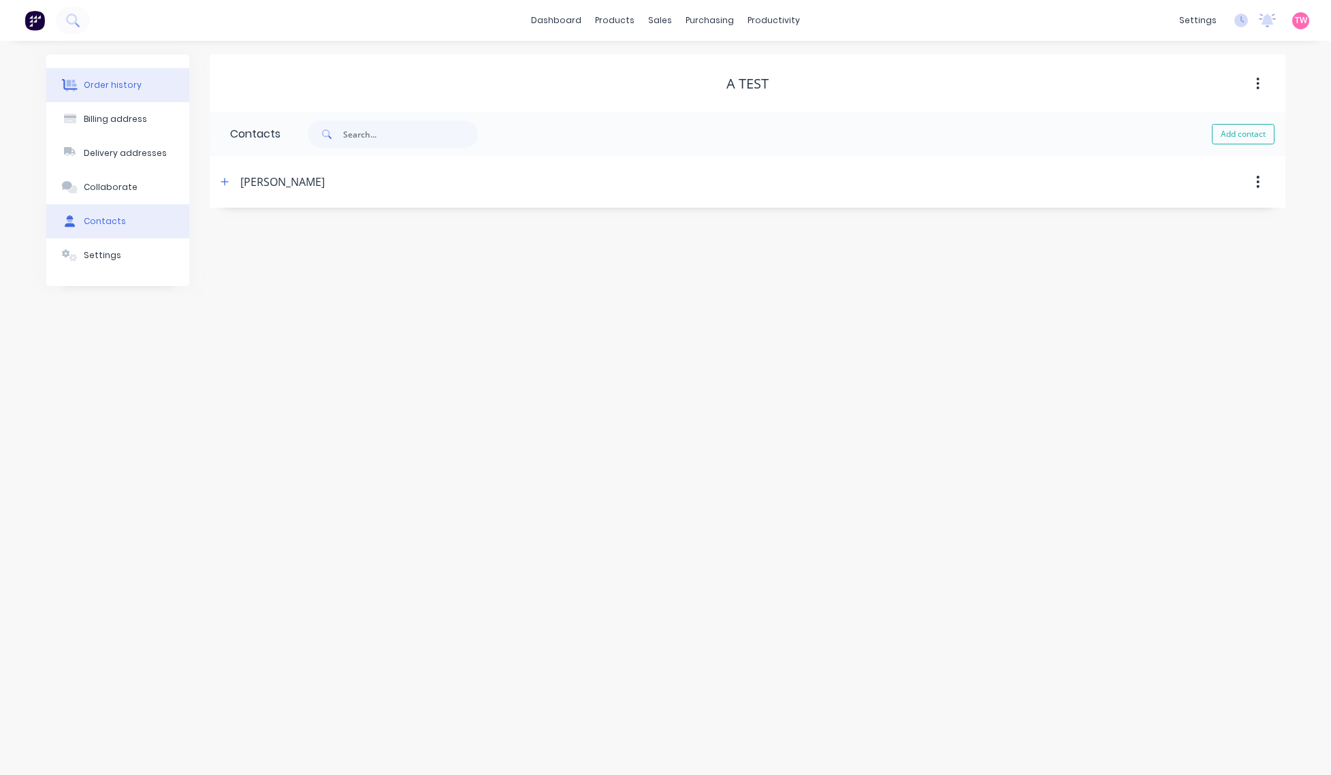
click at [70, 84] on icon at bounding box center [71, 86] width 11 height 12
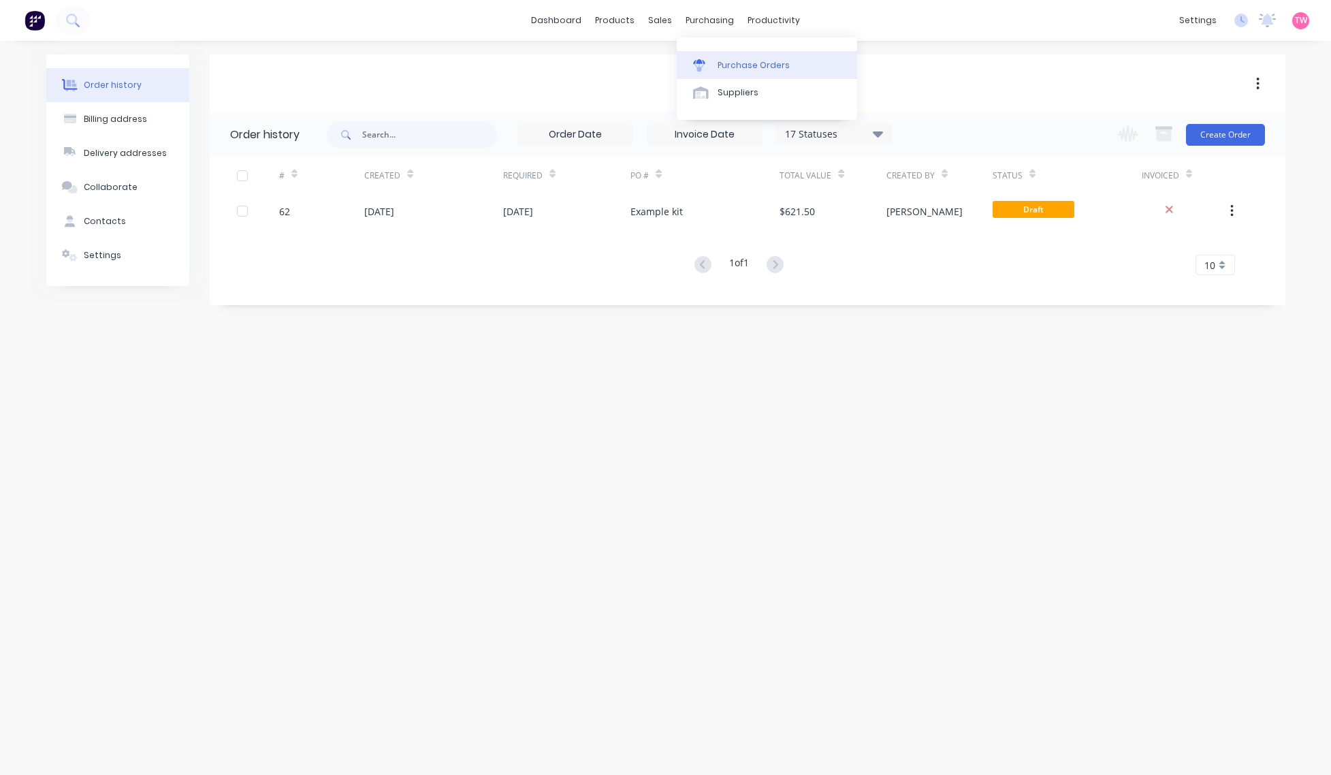
click at [727, 63] on div "Purchase Orders" at bounding box center [753, 65] width 72 height 12
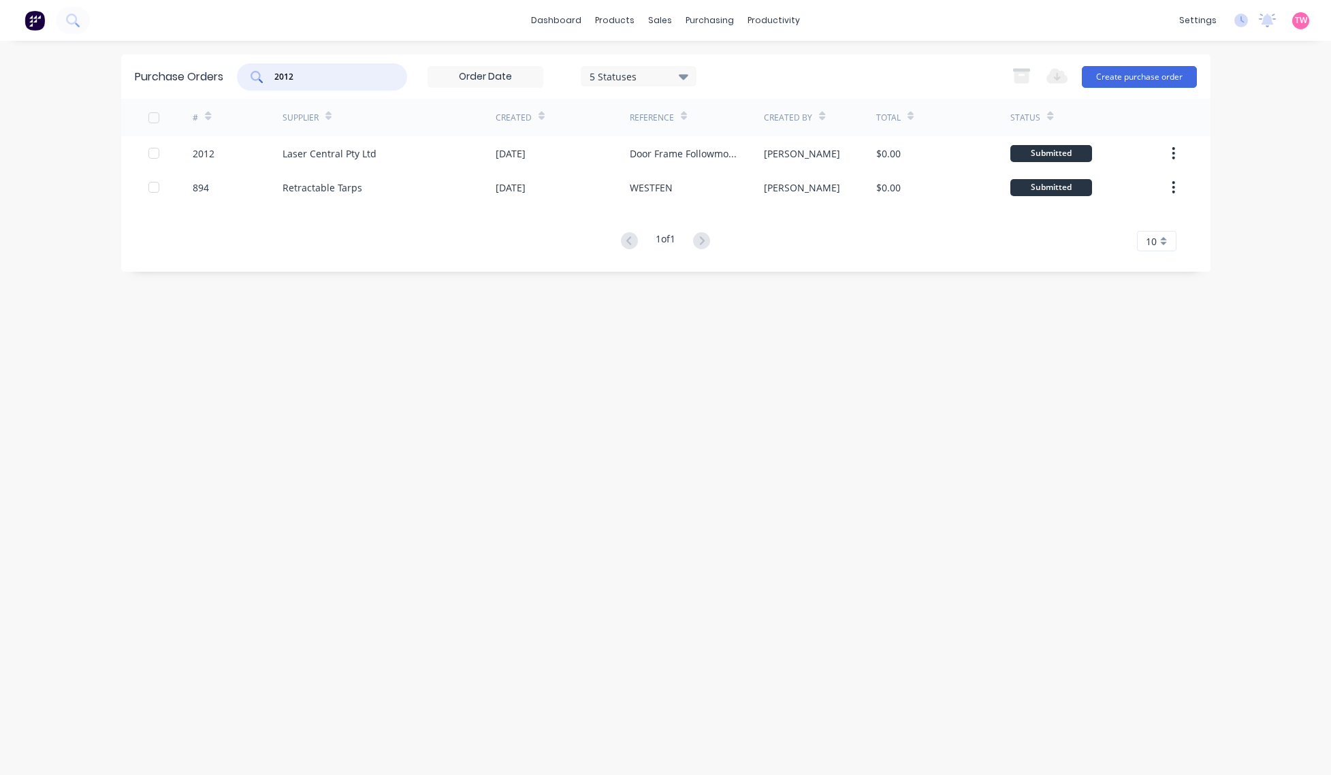
drag, startPoint x: 327, startPoint y: 73, endPoint x: 242, endPoint y: 69, distance: 85.2
click at [242, 74] on div "2012" at bounding box center [322, 76] width 170 height 27
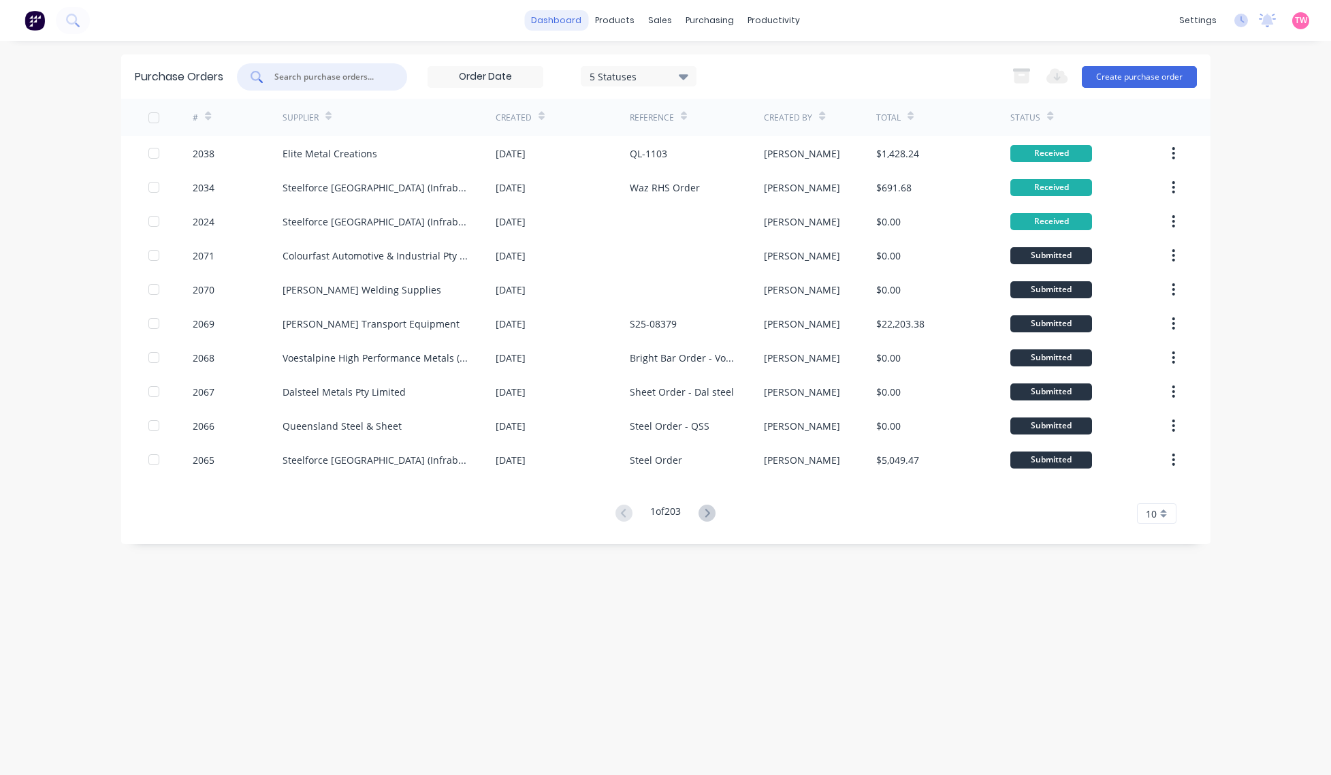
click at [564, 22] on link "dashboard" at bounding box center [556, 20] width 64 height 20
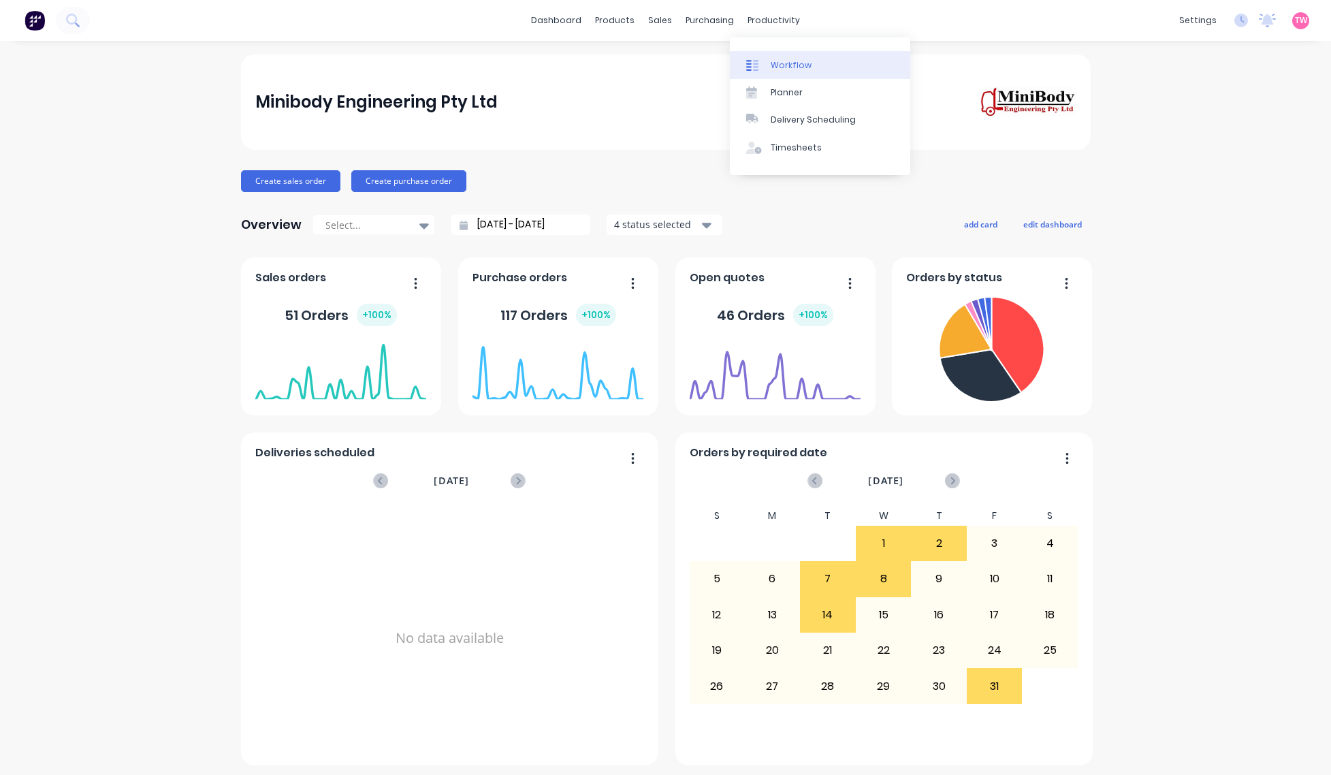
click at [790, 59] on div "Workflow" at bounding box center [790, 65] width 41 height 12
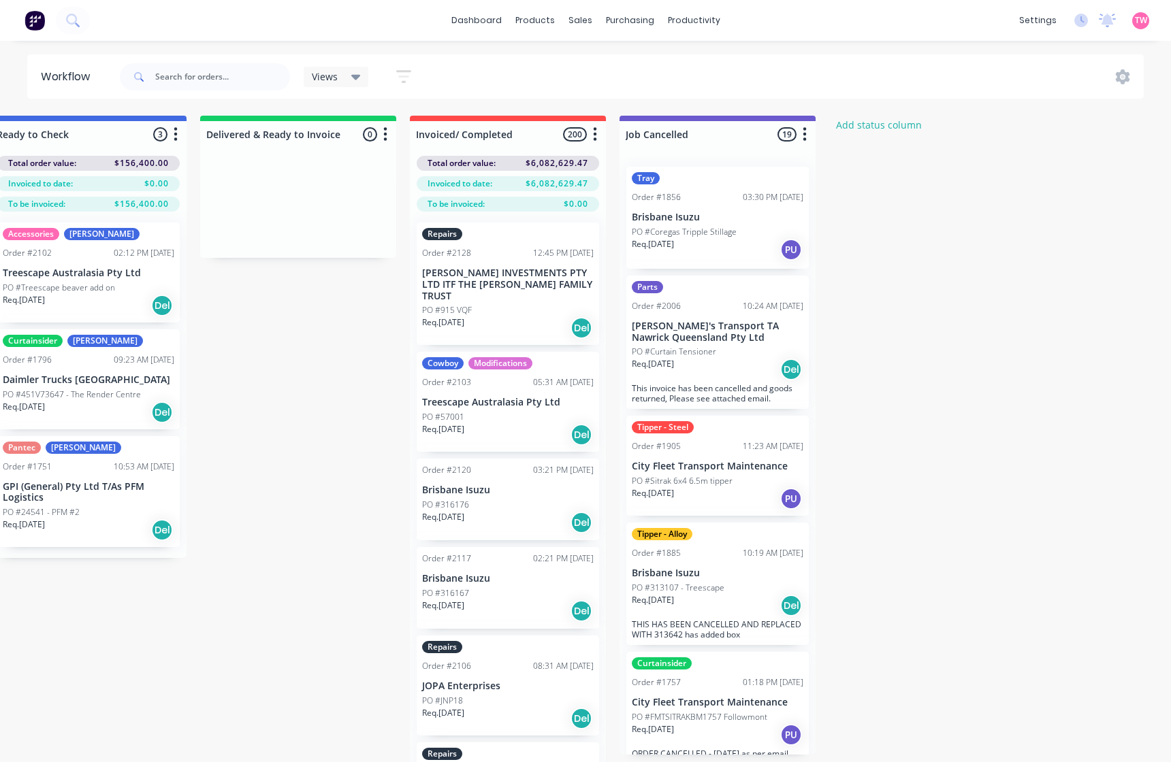
click at [495, 250] on div "Order #2128 12:45 PM [DATE]" at bounding box center [508, 253] width 172 height 12
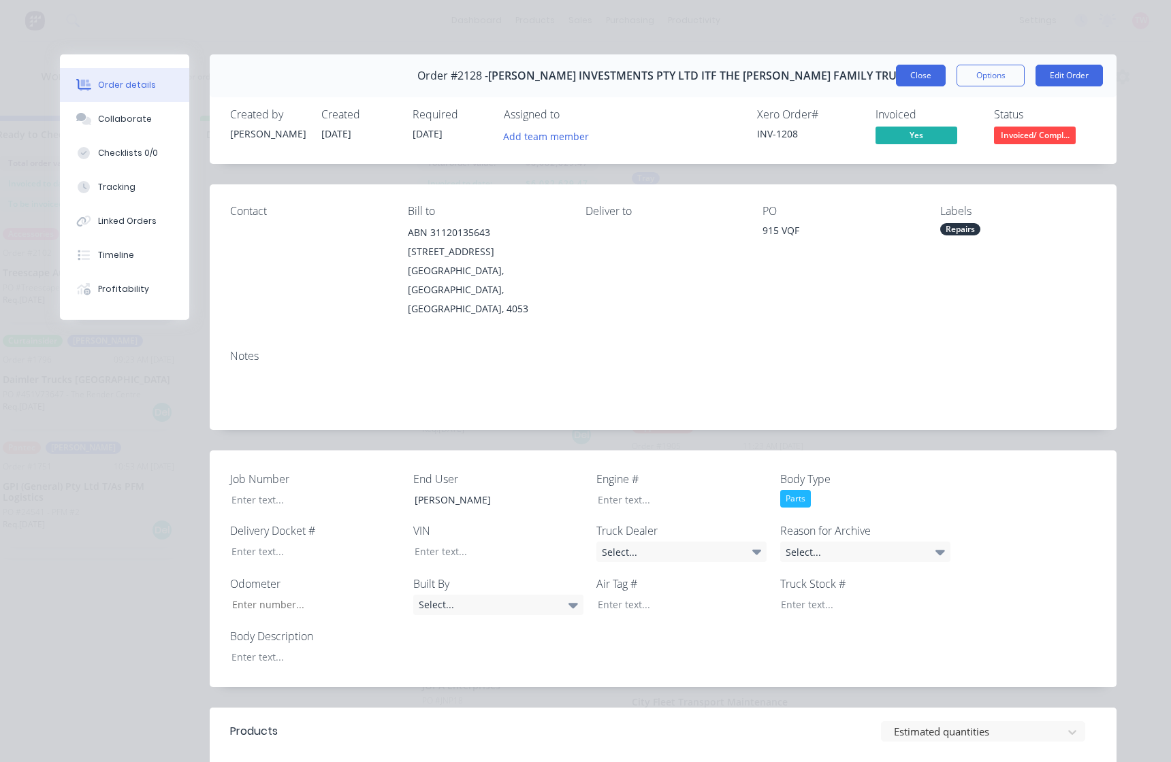
click at [929, 77] on button "Close" at bounding box center [921, 76] width 50 height 22
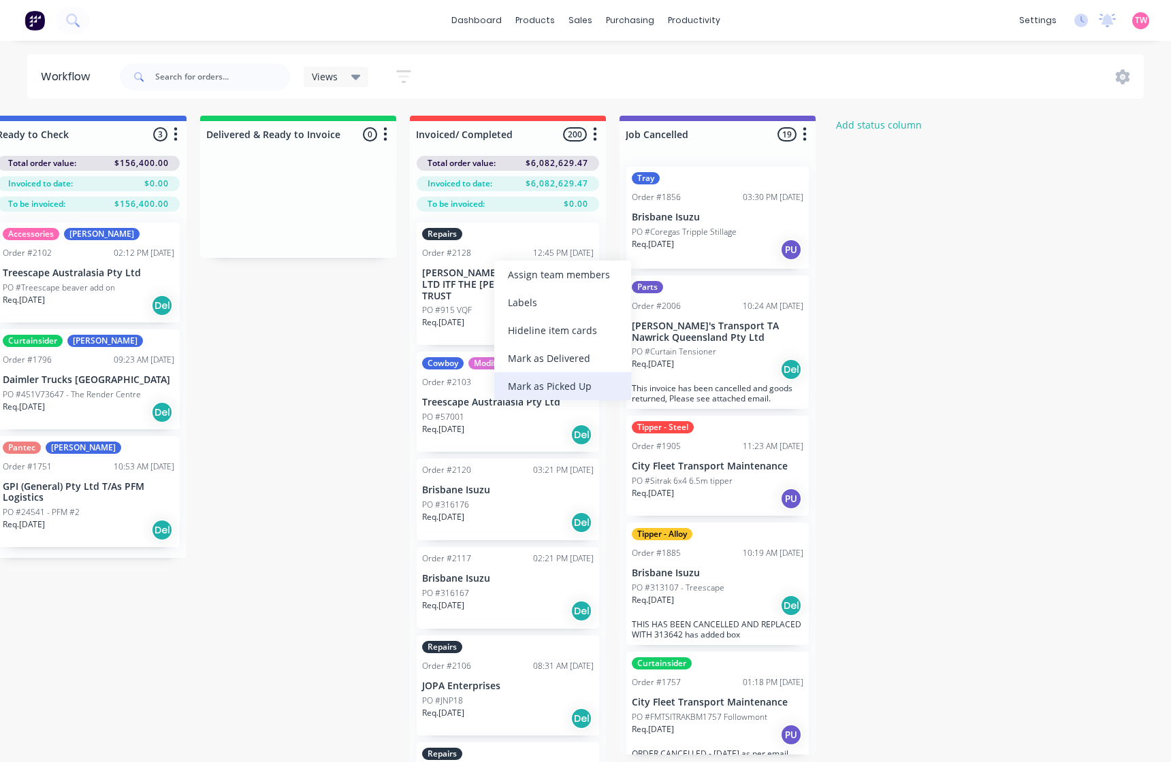
click at [546, 388] on div "Mark as Picked Up" at bounding box center [562, 386] width 137 height 28
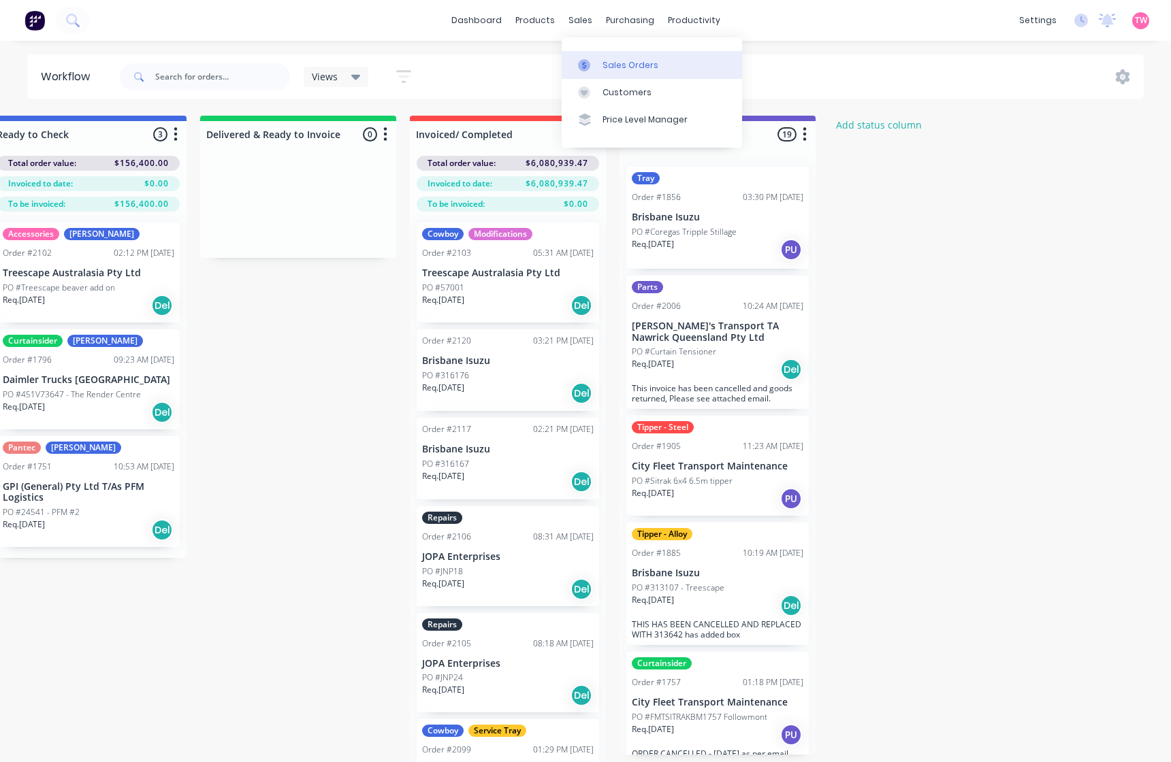
click at [615, 56] on link "Sales Orders" at bounding box center [651, 64] width 180 height 27
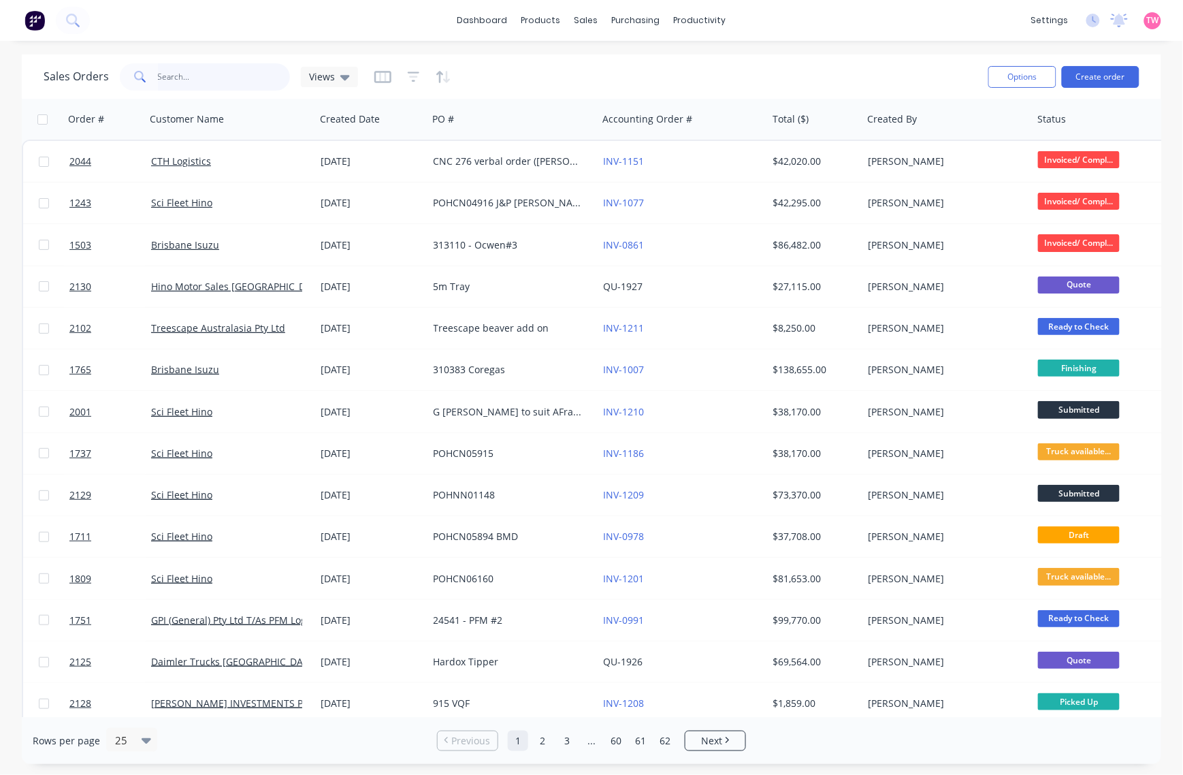
click at [201, 74] on input "text" at bounding box center [224, 76] width 133 height 27
type input "2128"
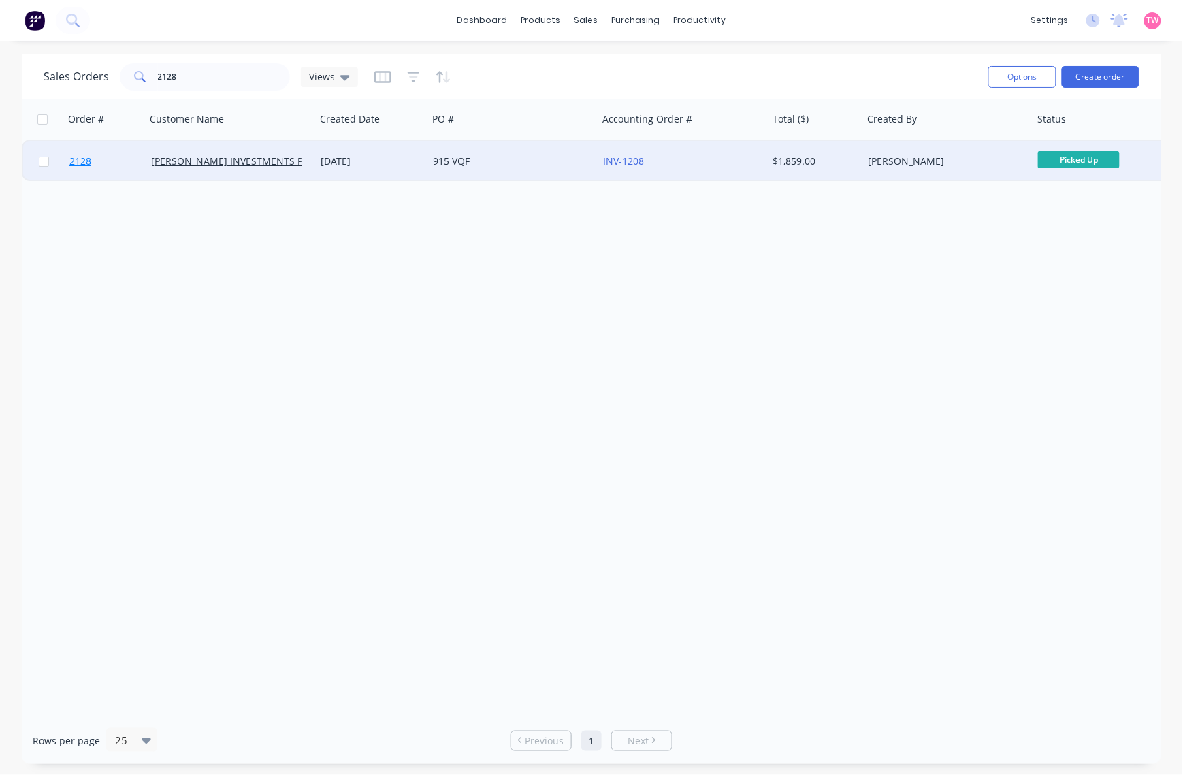
click at [118, 160] on link "2128" at bounding box center [110, 161] width 82 height 41
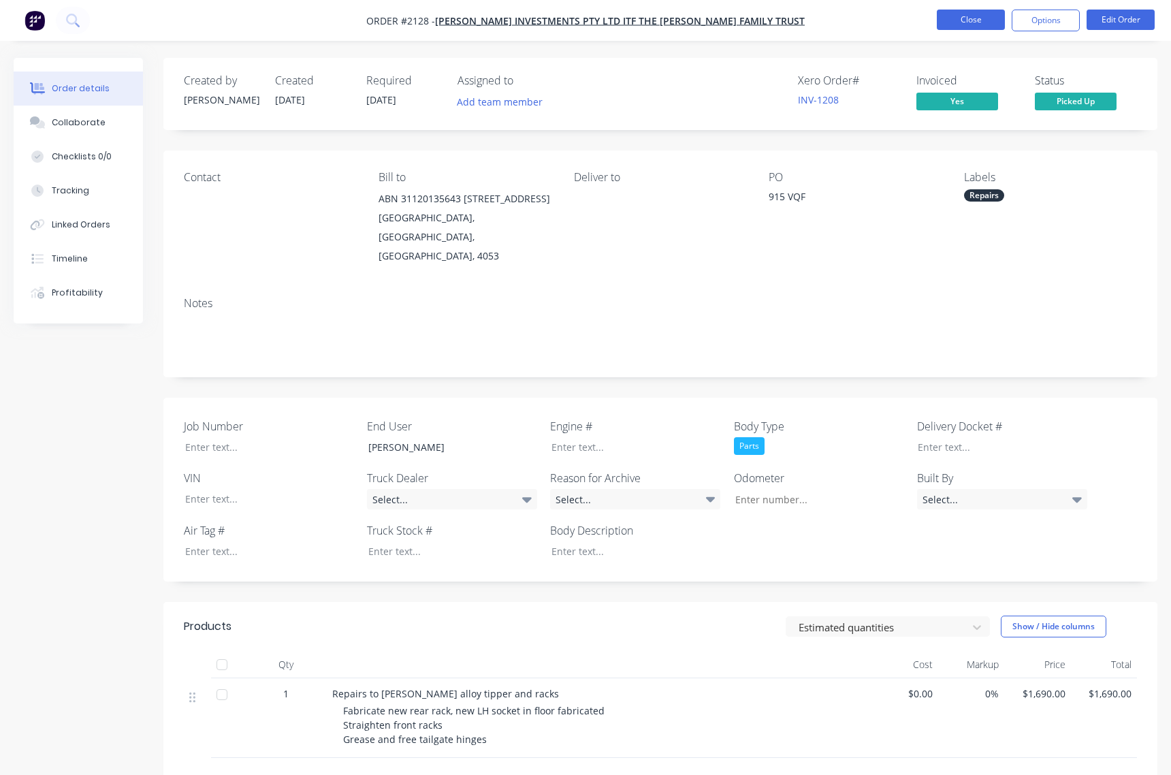
click at [967, 22] on button "Close" at bounding box center [970, 20] width 68 height 20
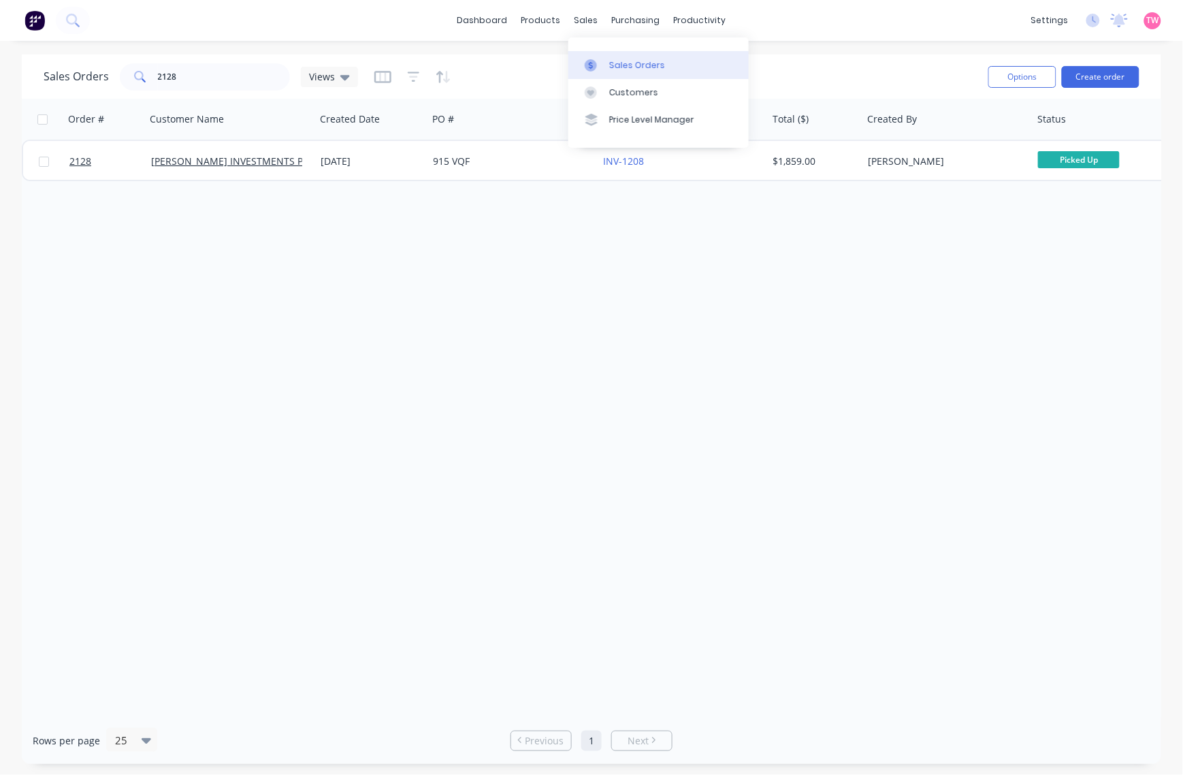
click at [631, 66] on div "Sales Orders" at bounding box center [637, 65] width 56 height 12
click at [346, 75] on icon at bounding box center [345, 77] width 10 height 5
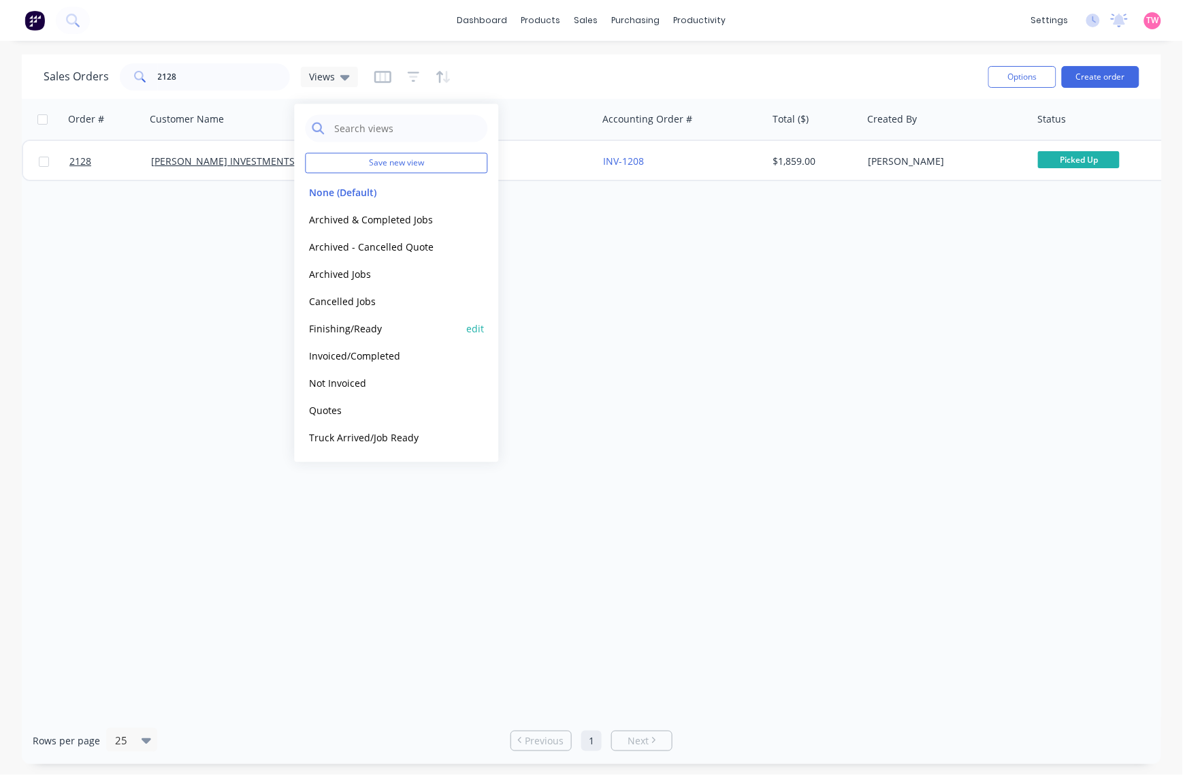
click at [356, 327] on button "Finishing/Ready" at bounding box center [383, 329] width 155 height 16
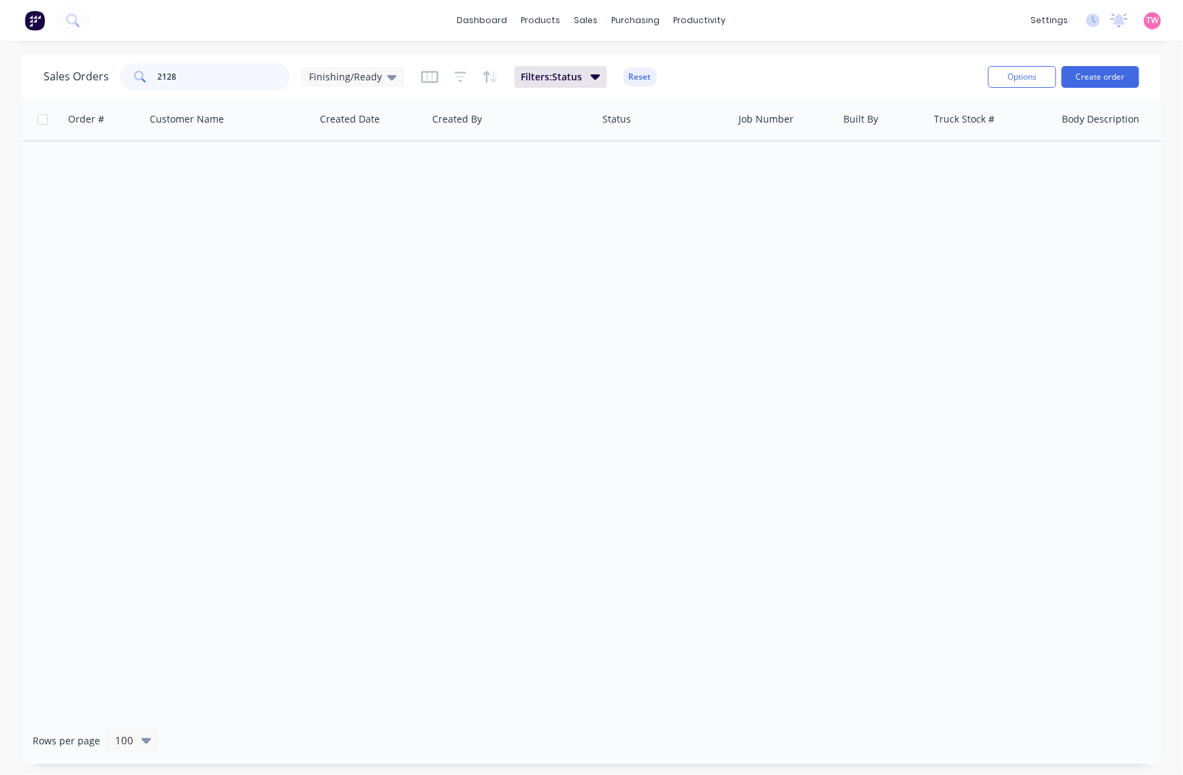
click at [216, 74] on input "2128" at bounding box center [224, 76] width 133 height 27
type input "2"
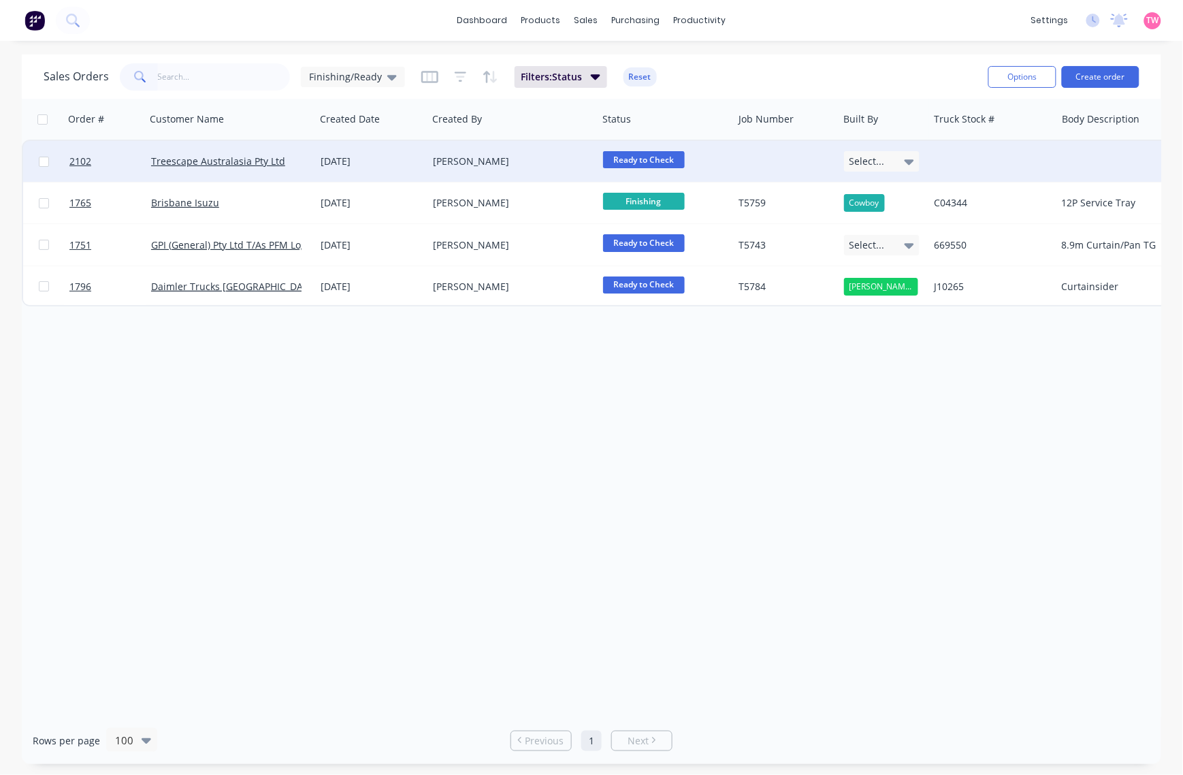
click at [524, 161] on div "[PERSON_NAME]" at bounding box center [508, 161] width 151 height 14
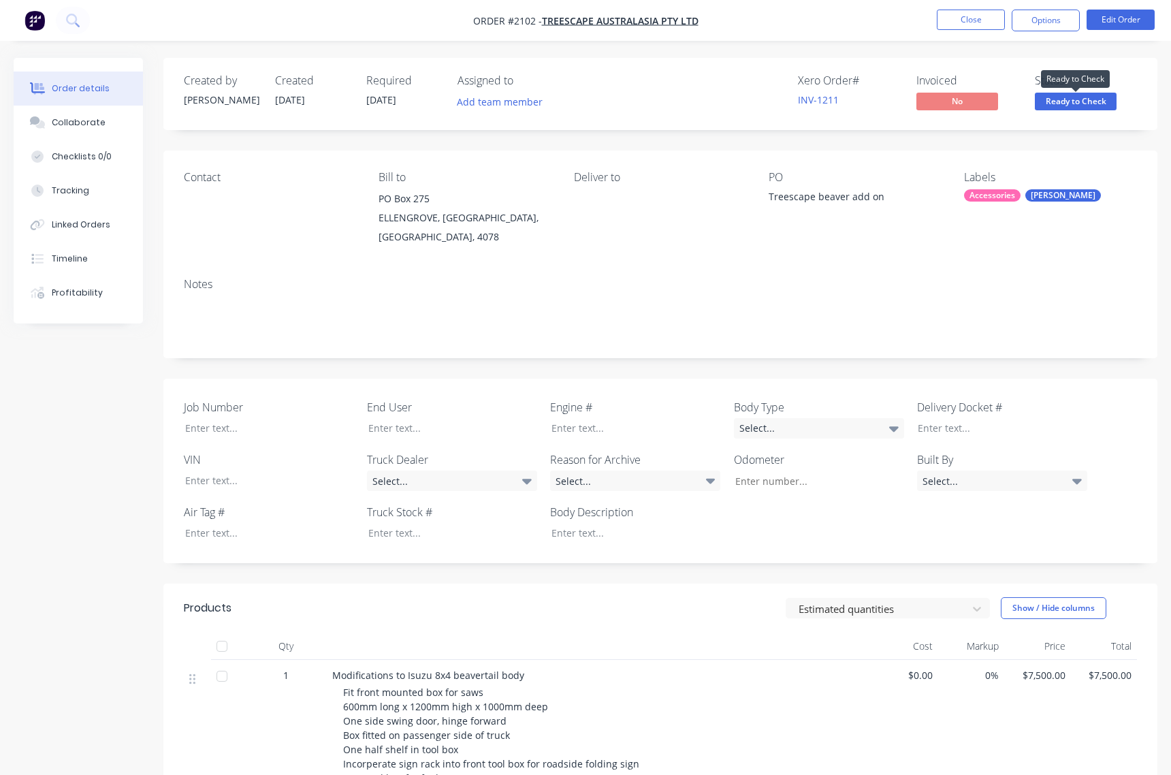
click at [1066, 101] on span "Ready to Check" at bounding box center [1075, 101] width 82 height 17
click at [975, 21] on button "Close" at bounding box center [970, 20] width 68 height 20
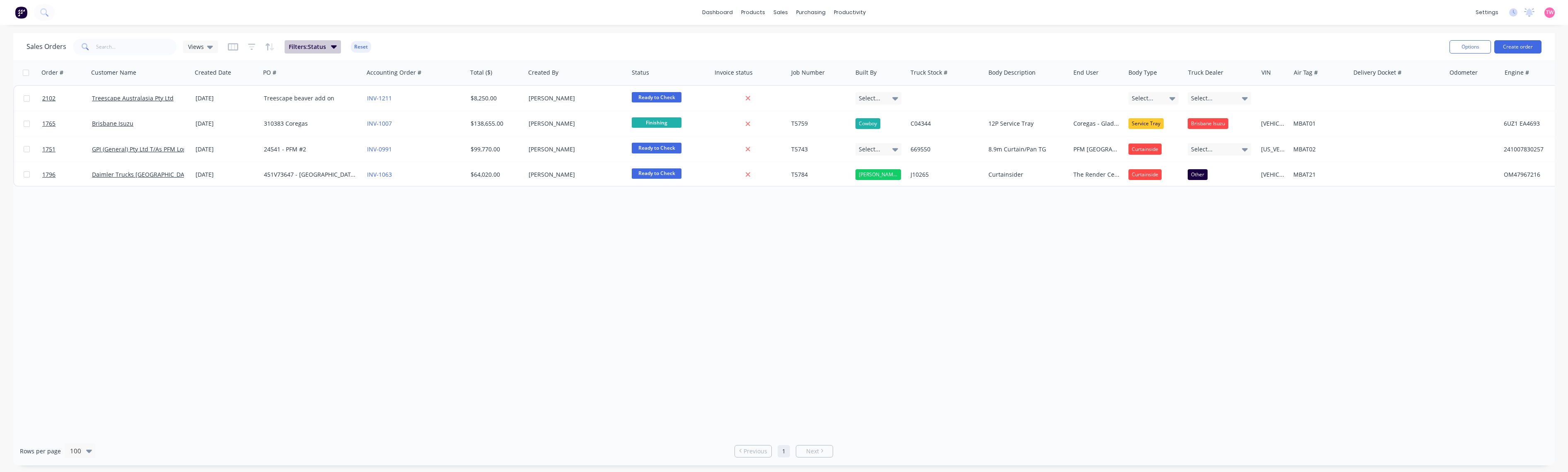
click at [334, 46] on icon "button" at bounding box center [334, 46] width 6 height 3
click at [212, 46] on div "Views" at bounding box center [200, 47] width 35 height 12
click at [214, 218] on button "Invoiced/Completed" at bounding box center [233, 217] width 94 height 10
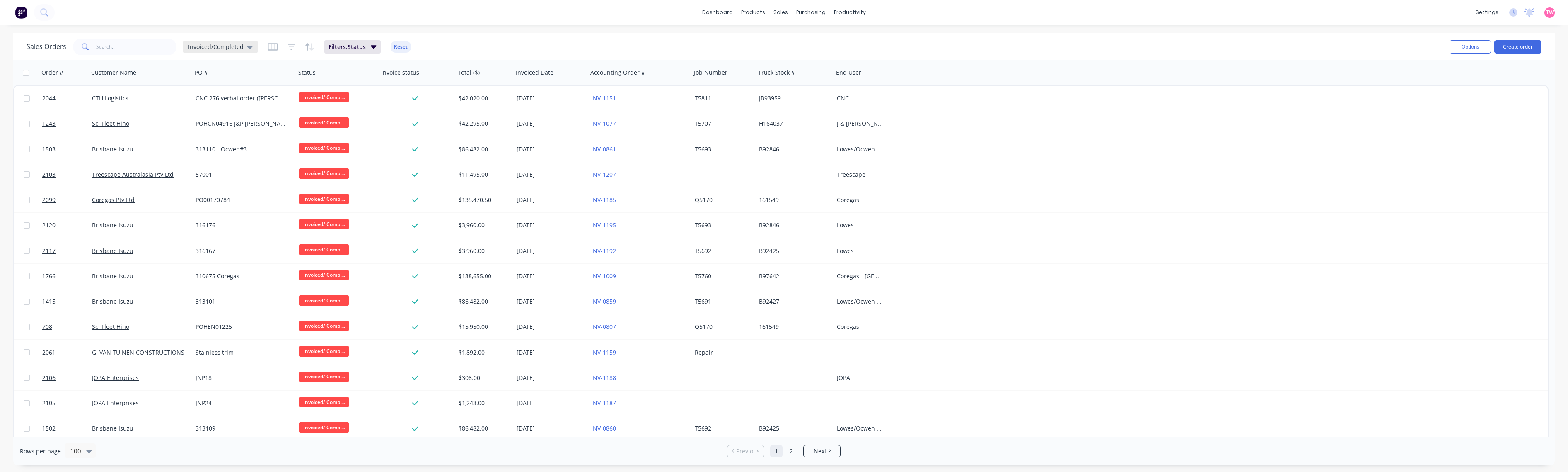
click at [248, 42] on div "Invoiced/Completed" at bounding box center [220, 47] width 75 height 12
click at [211, 234] on button "Not Invoiced" at bounding box center [233, 233] width 94 height 10
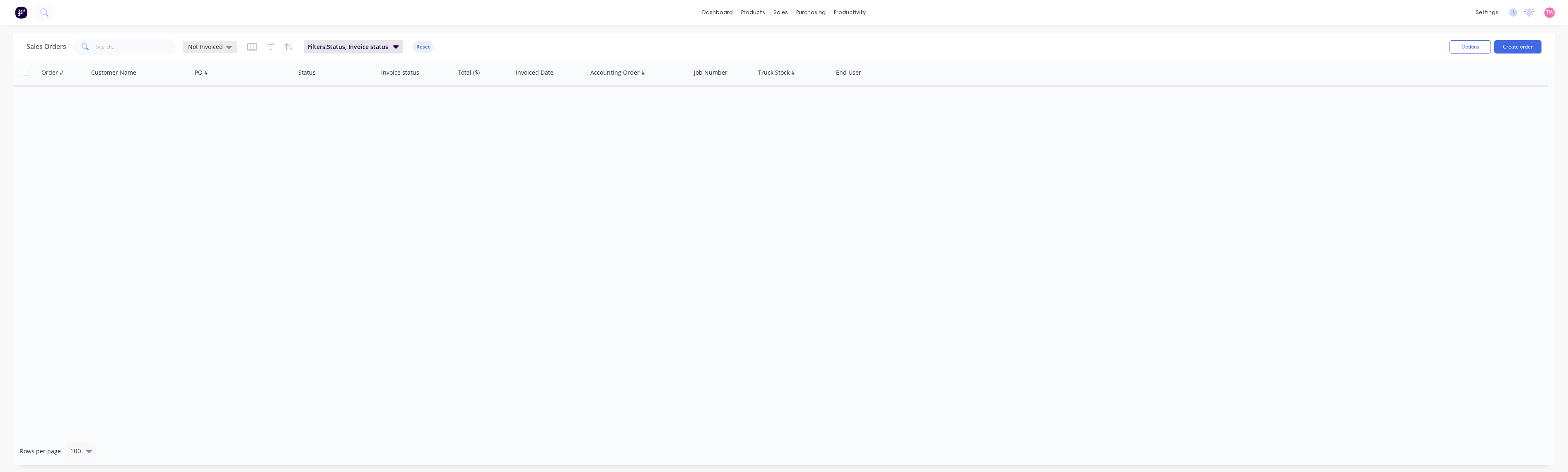
click at [230, 45] on icon at bounding box center [229, 46] width 6 height 9
click at [225, 218] on button "Invoiced/Completed" at bounding box center [233, 217] width 94 height 10
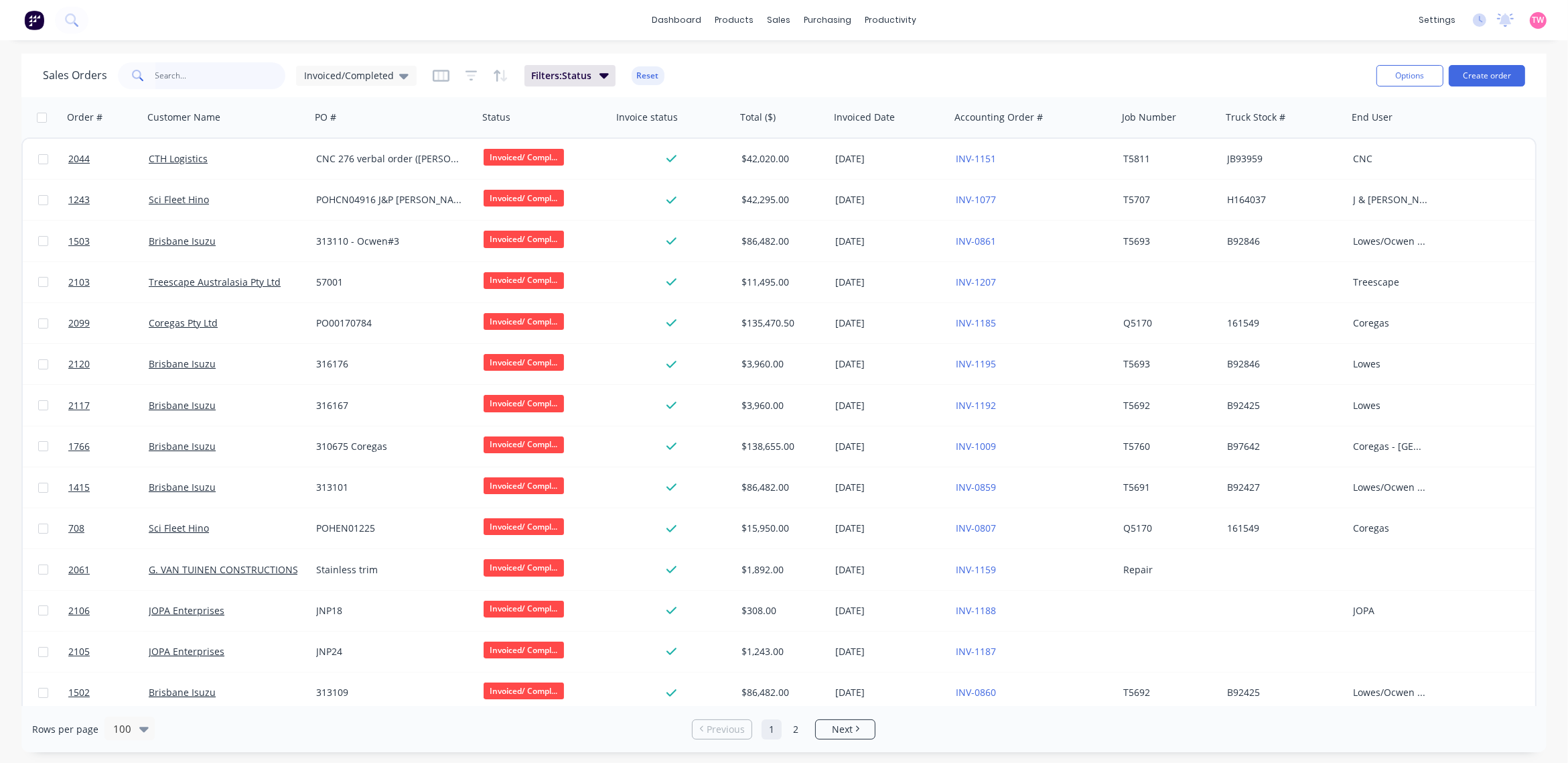
click at [186, 66] on input "text" at bounding box center [220, 75] width 131 height 27
click at [394, 74] on div "Invoiced/Completed" at bounding box center [356, 76] width 104 height 12
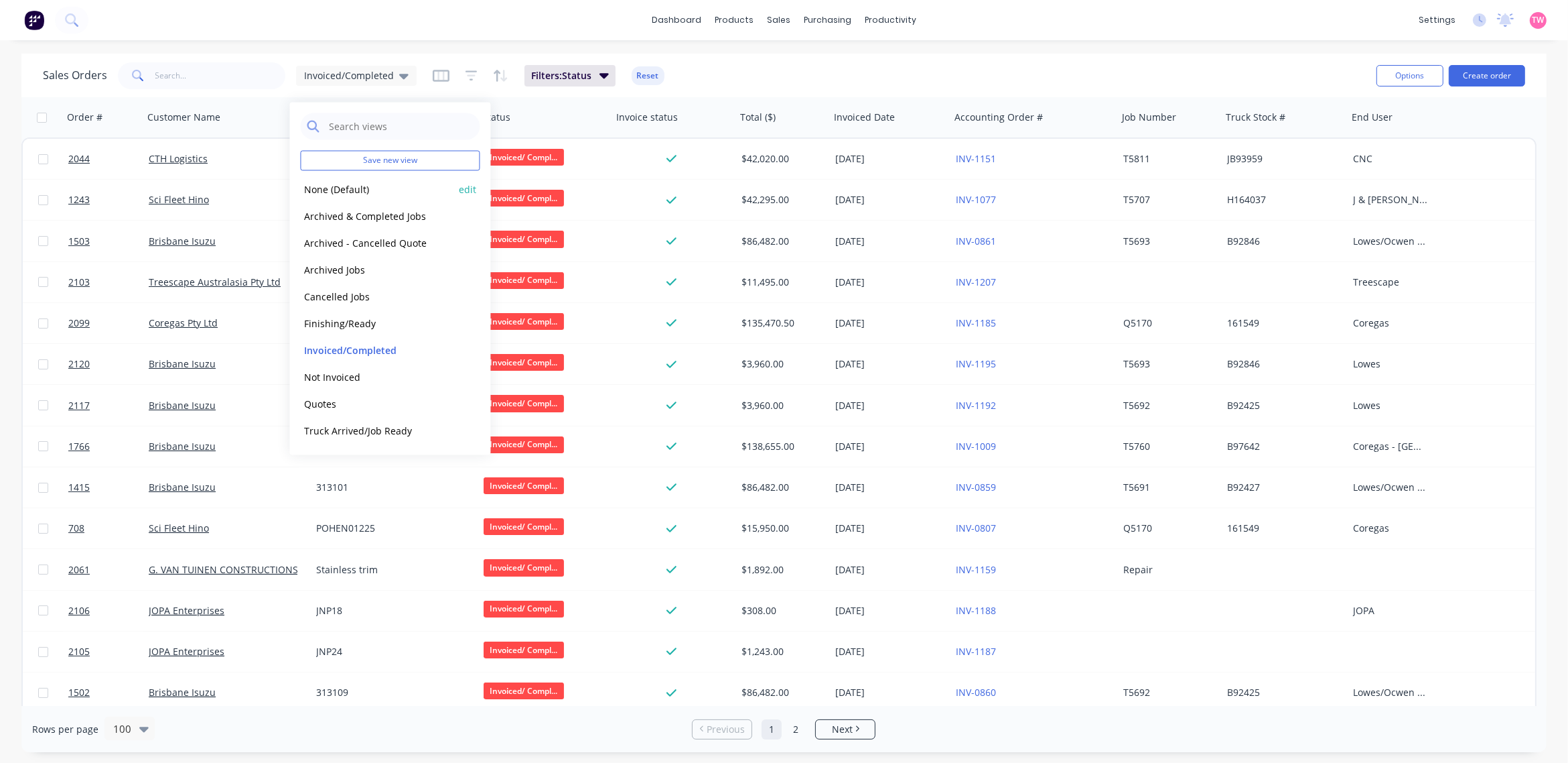
click at [355, 185] on button "None (Default)" at bounding box center [377, 189] width 153 height 16
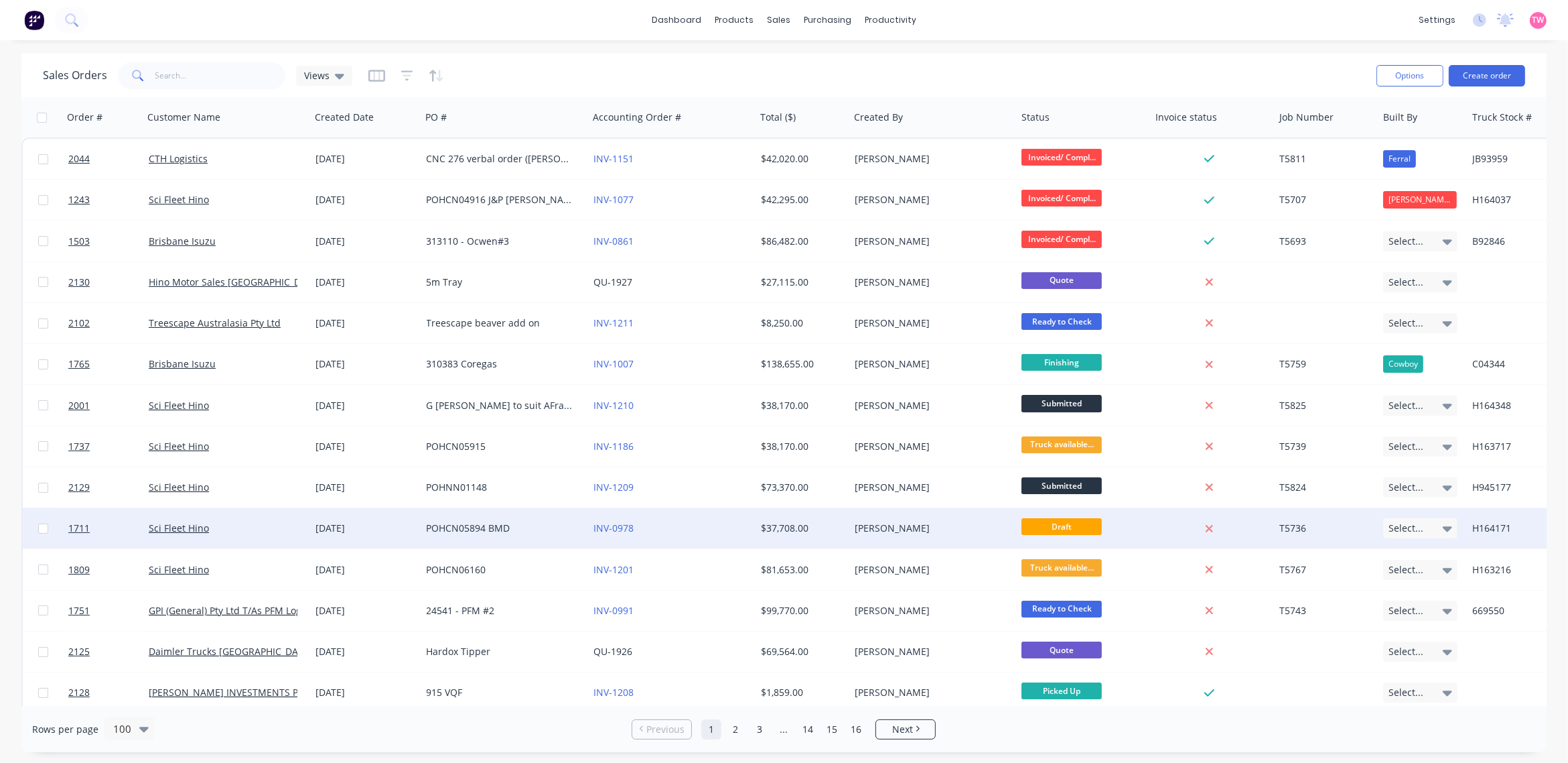
scroll to position [140, 0]
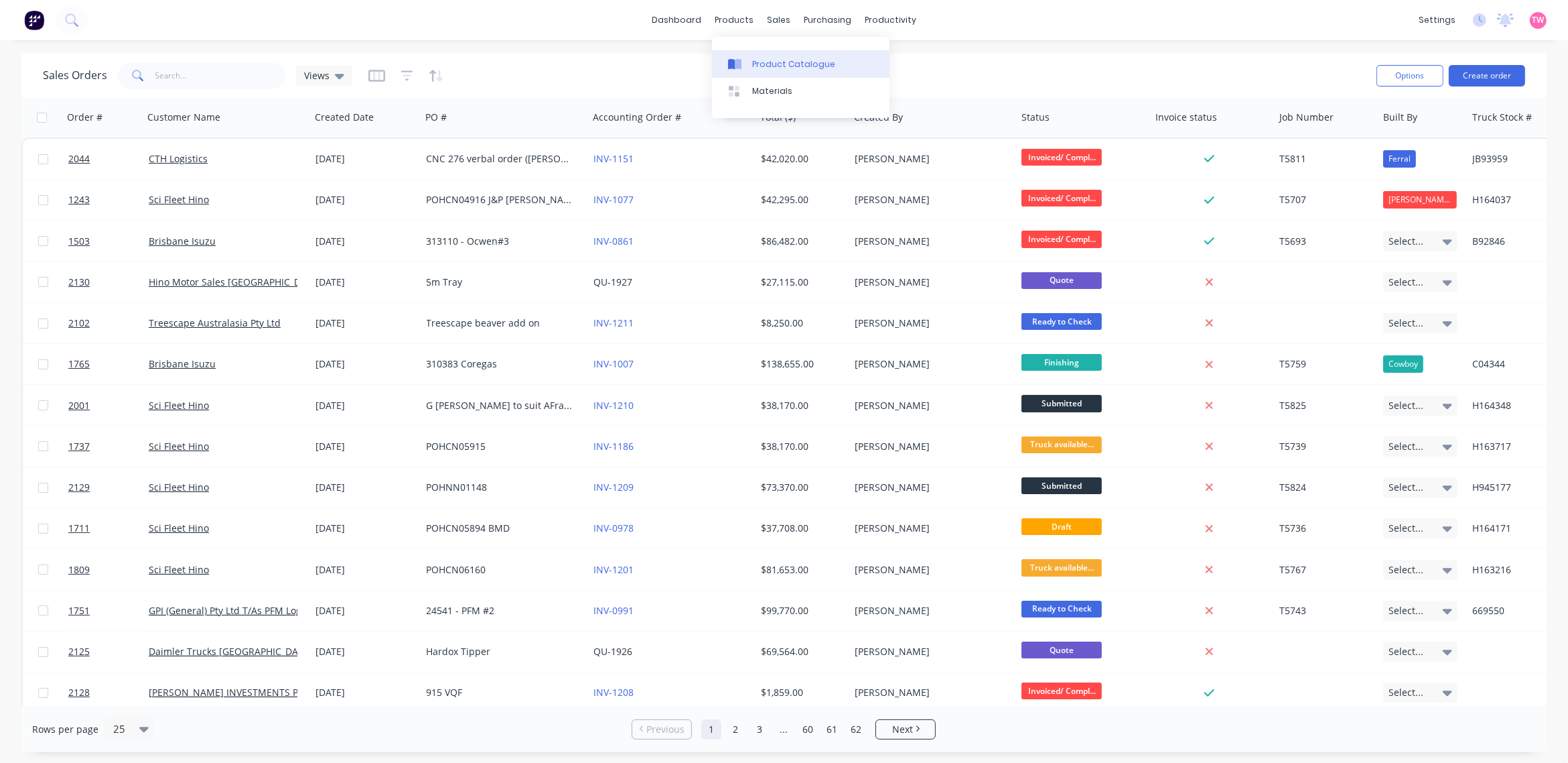
click at [767, 64] on div "Product Catalogue" at bounding box center [793, 64] width 83 height 12
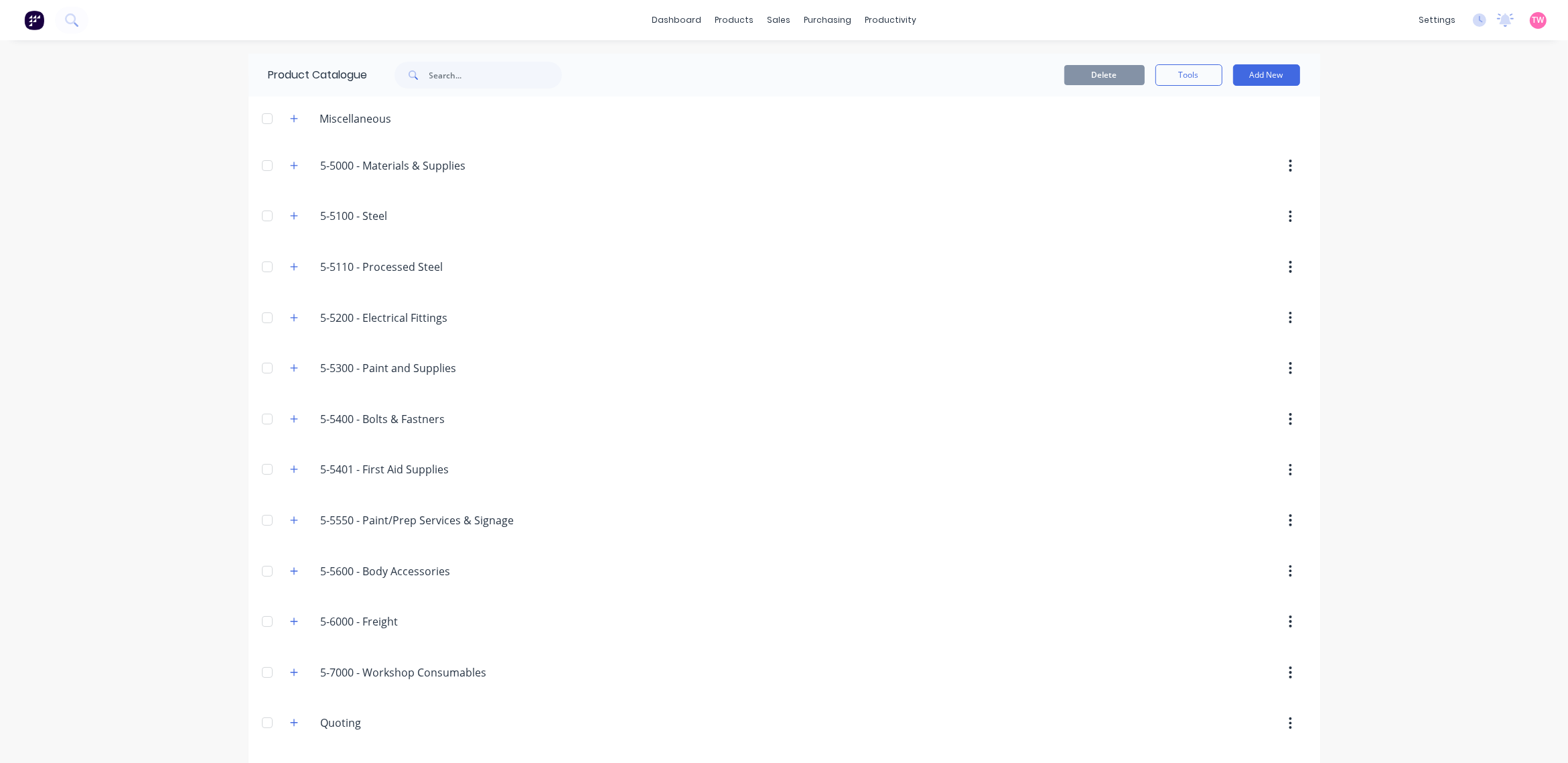
scroll to position [103, 0]
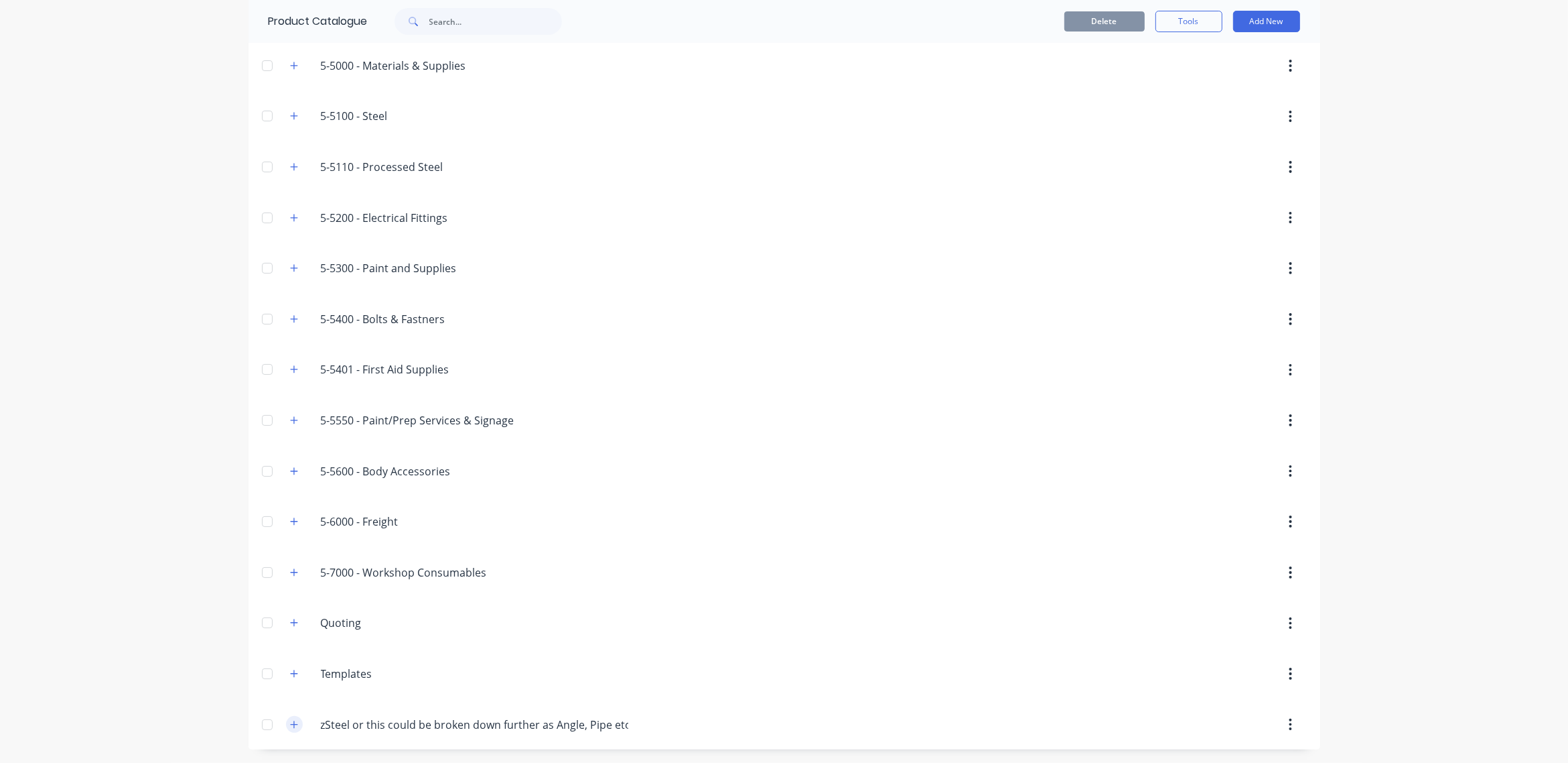
click at [290, 721] on icon "button" at bounding box center [294, 725] width 8 height 10
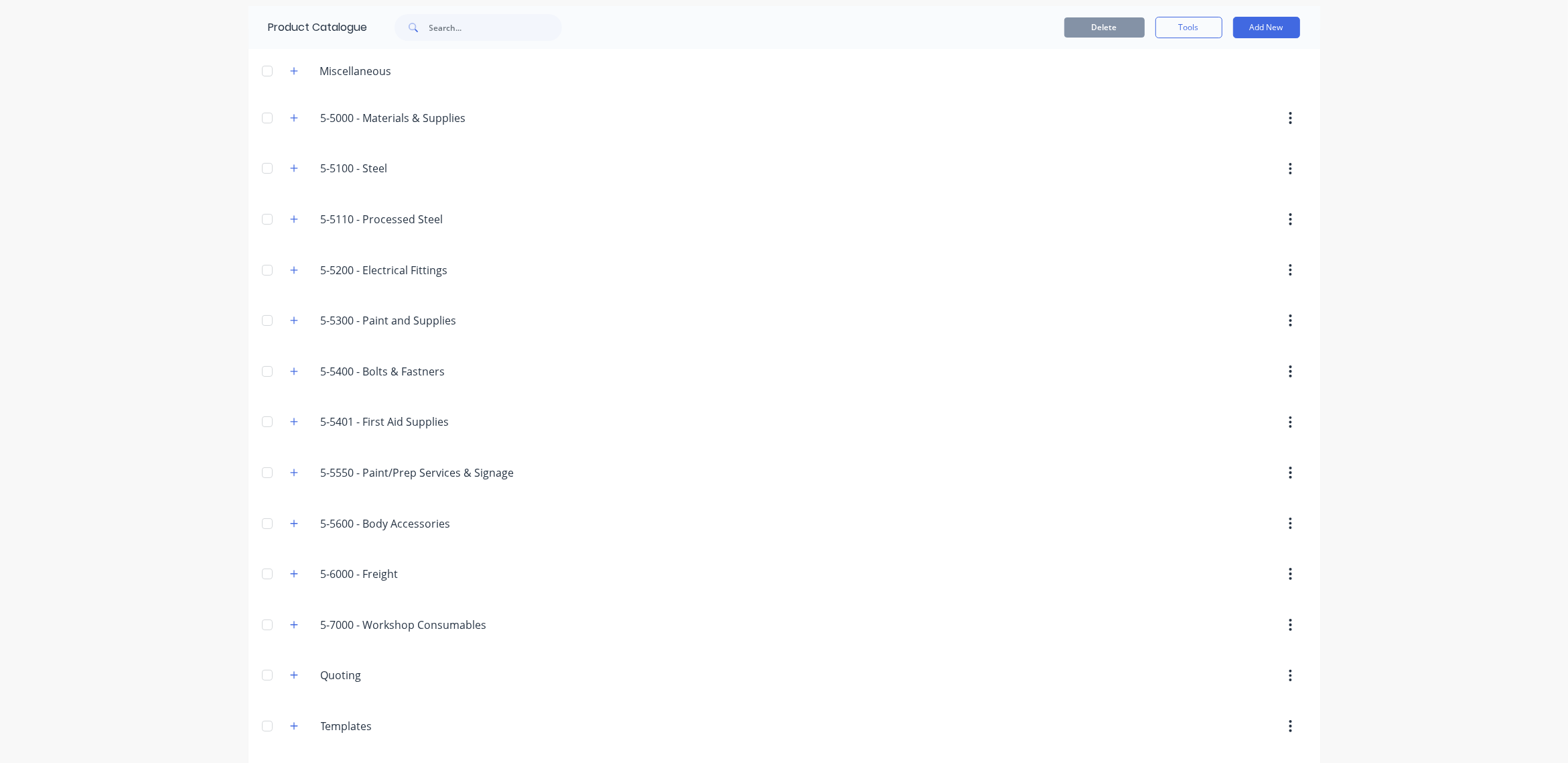
scroll to position [0, 0]
